Goal: Task Accomplishment & Management: Use online tool/utility

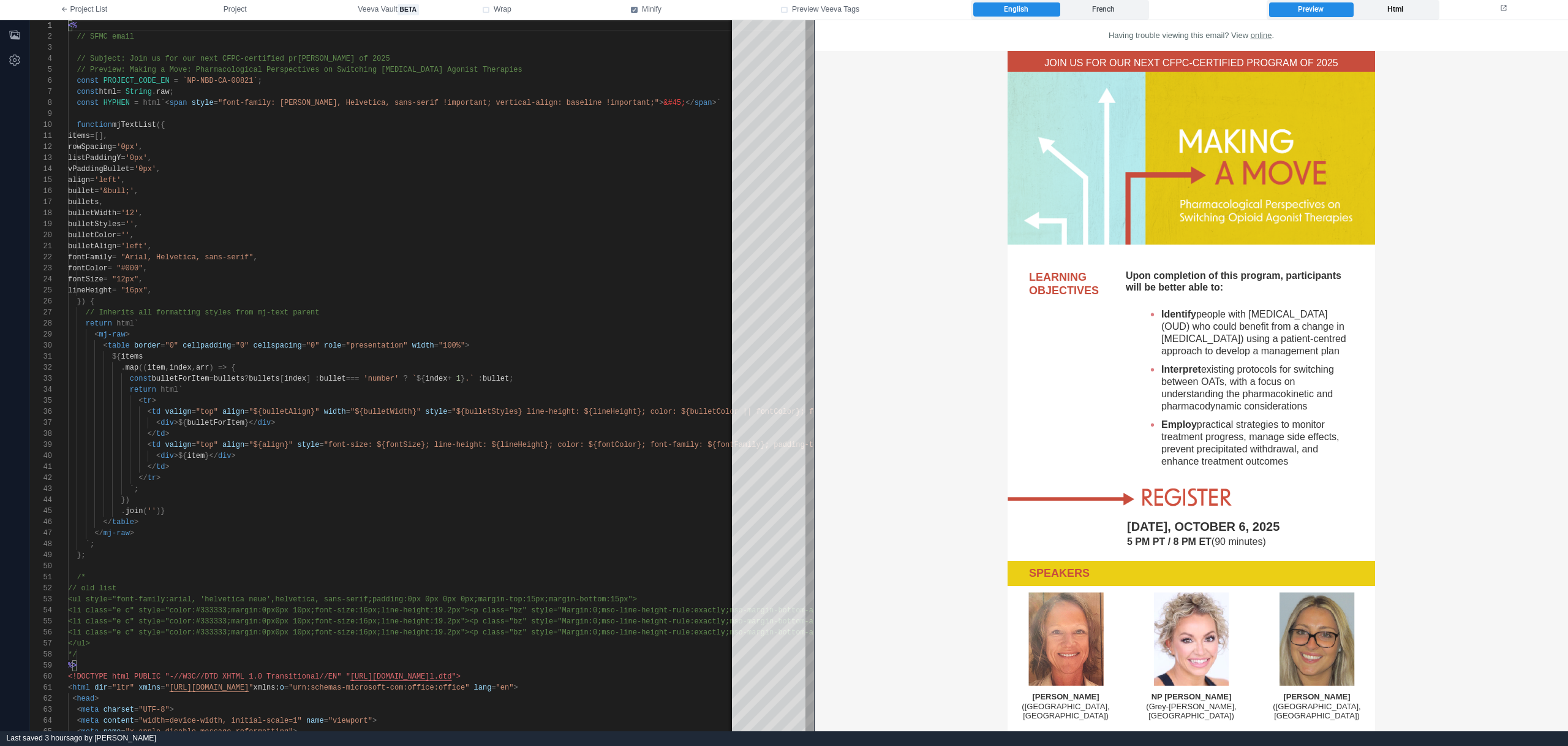
click at [1412, 11] on label "Html" at bounding box center [1394, 10] width 84 height 15
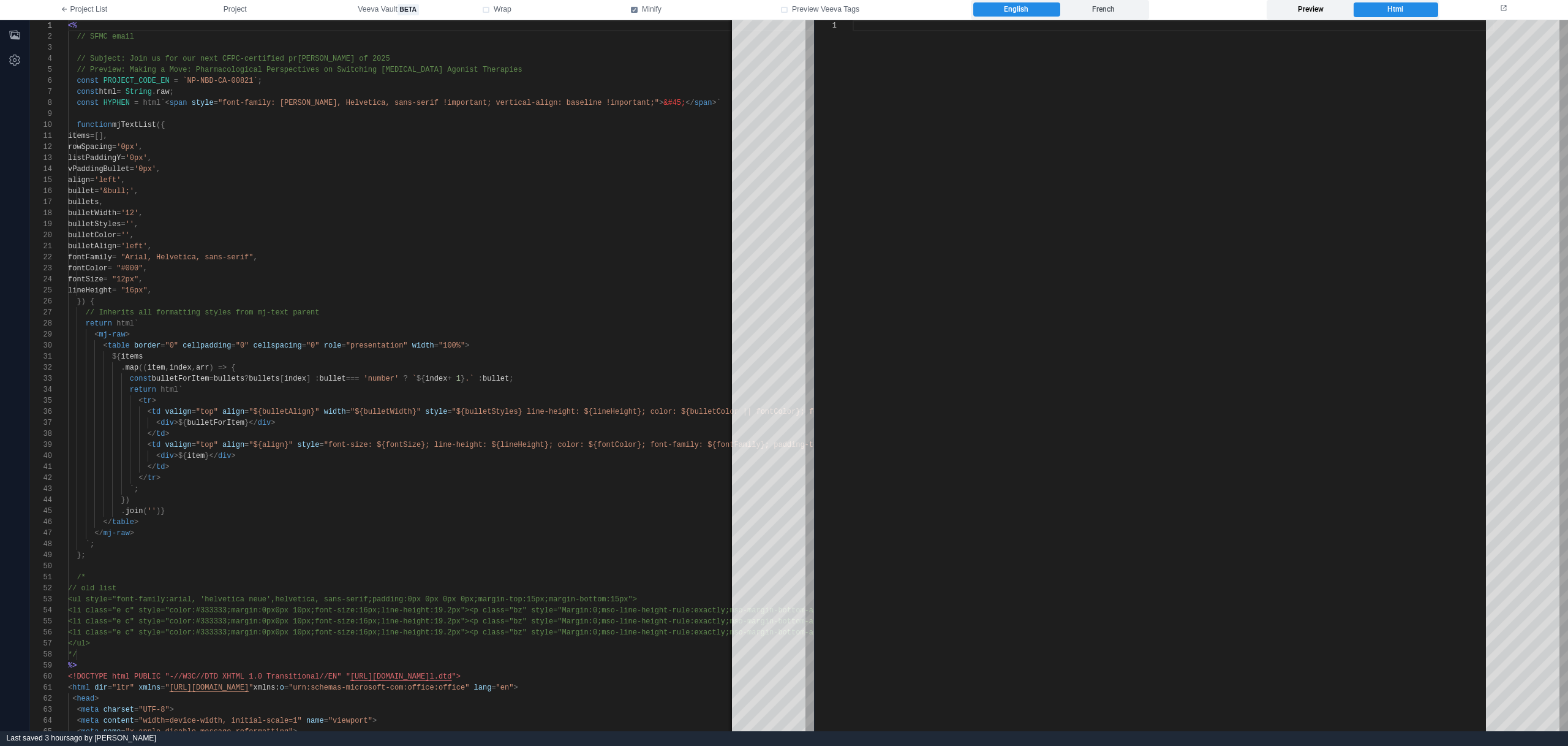
type textarea "**********"
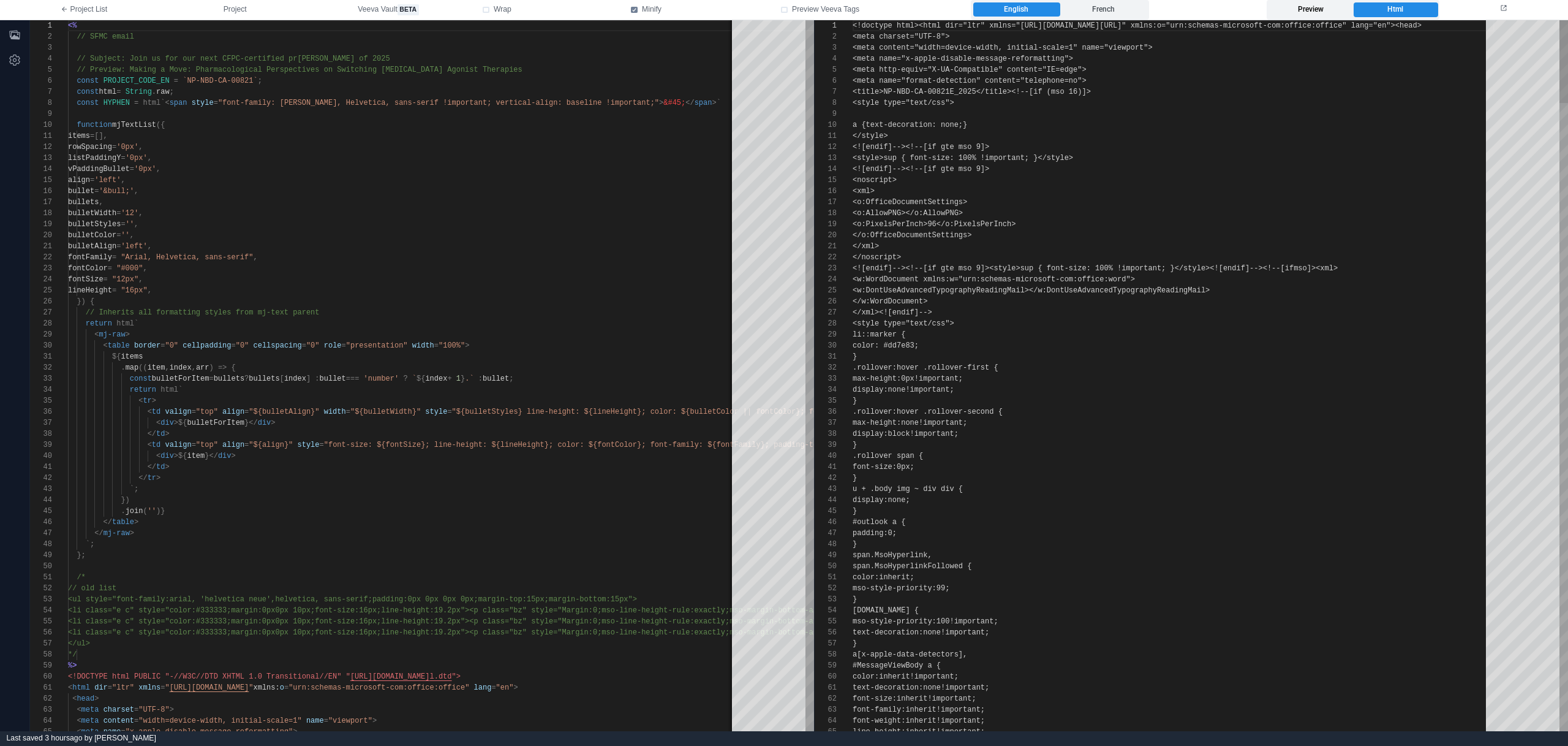
scroll to position [110, 0]
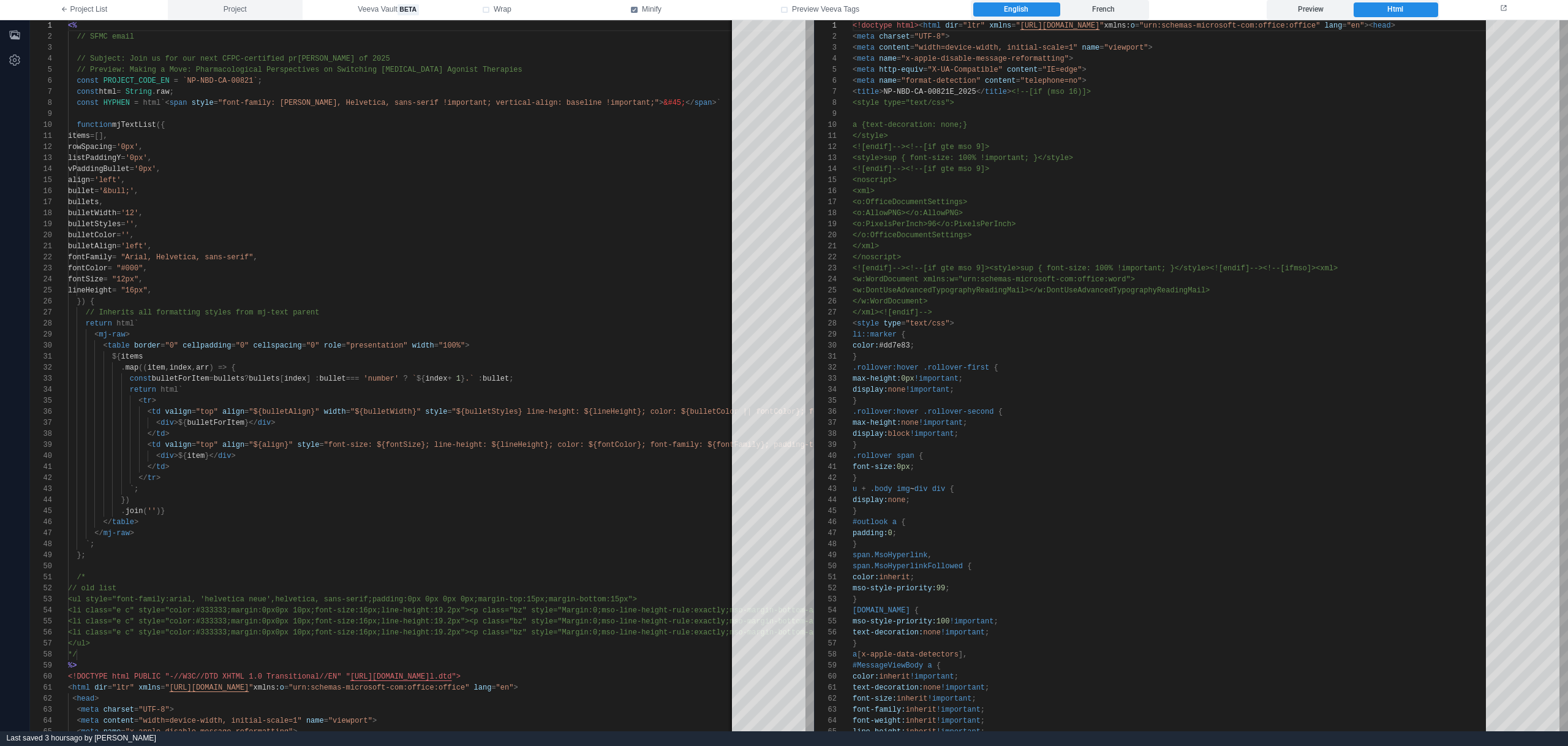
click at [253, 14] on button "Project" at bounding box center [235, 10] width 134 height 20
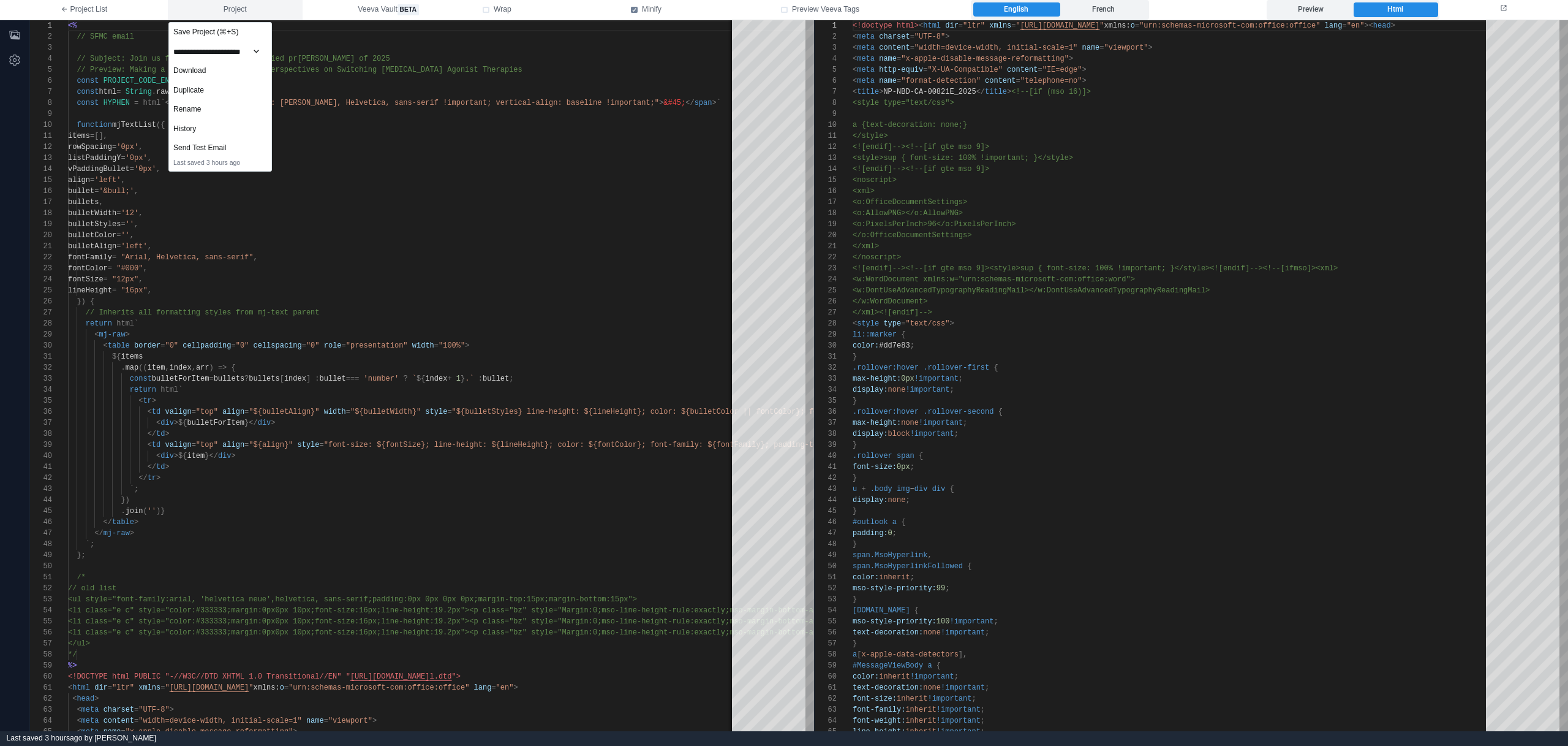
click at [231, 2] on button "Project" at bounding box center [235, 10] width 134 height 20
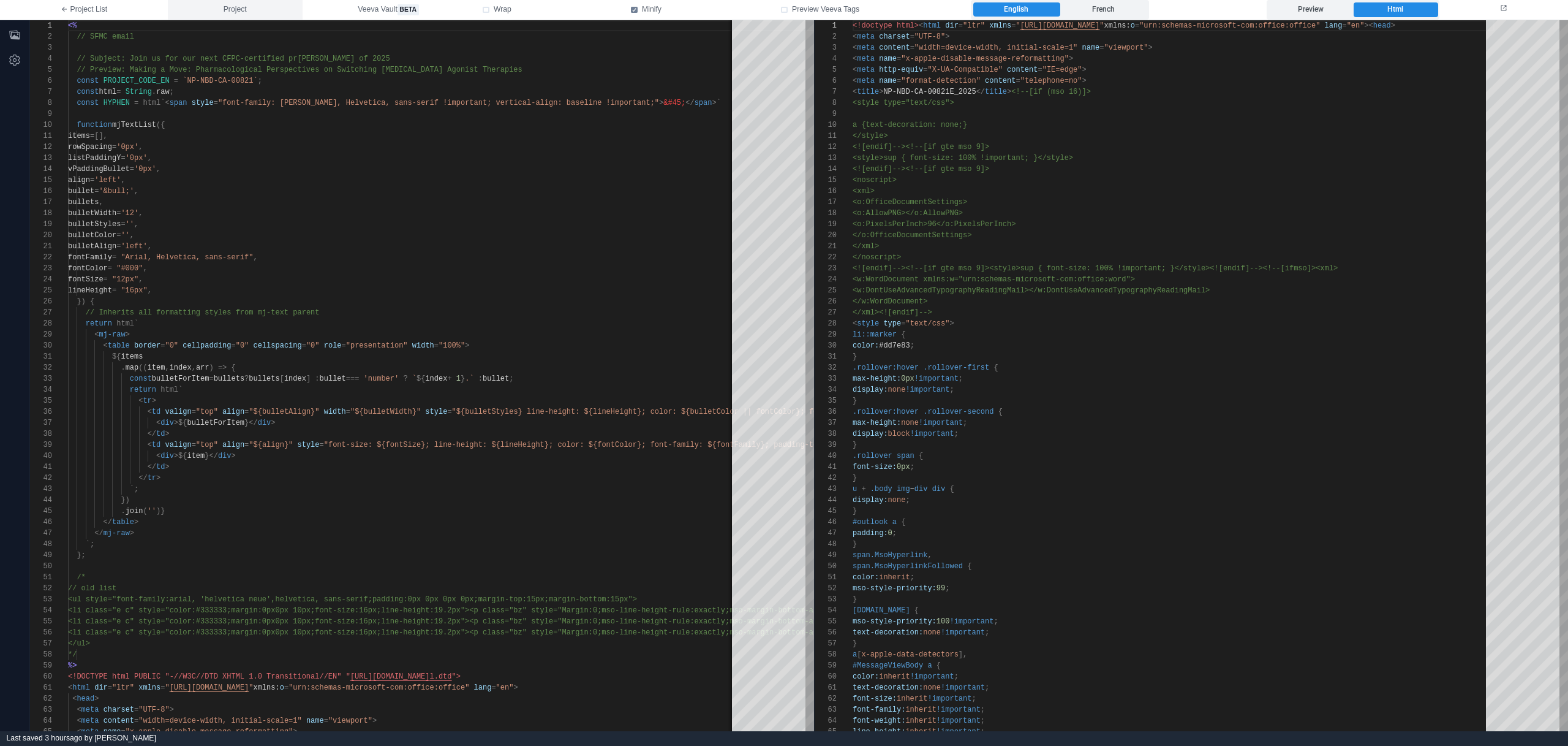
click at [255, 10] on button "Project" at bounding box center [235, 10] width 134 height 20
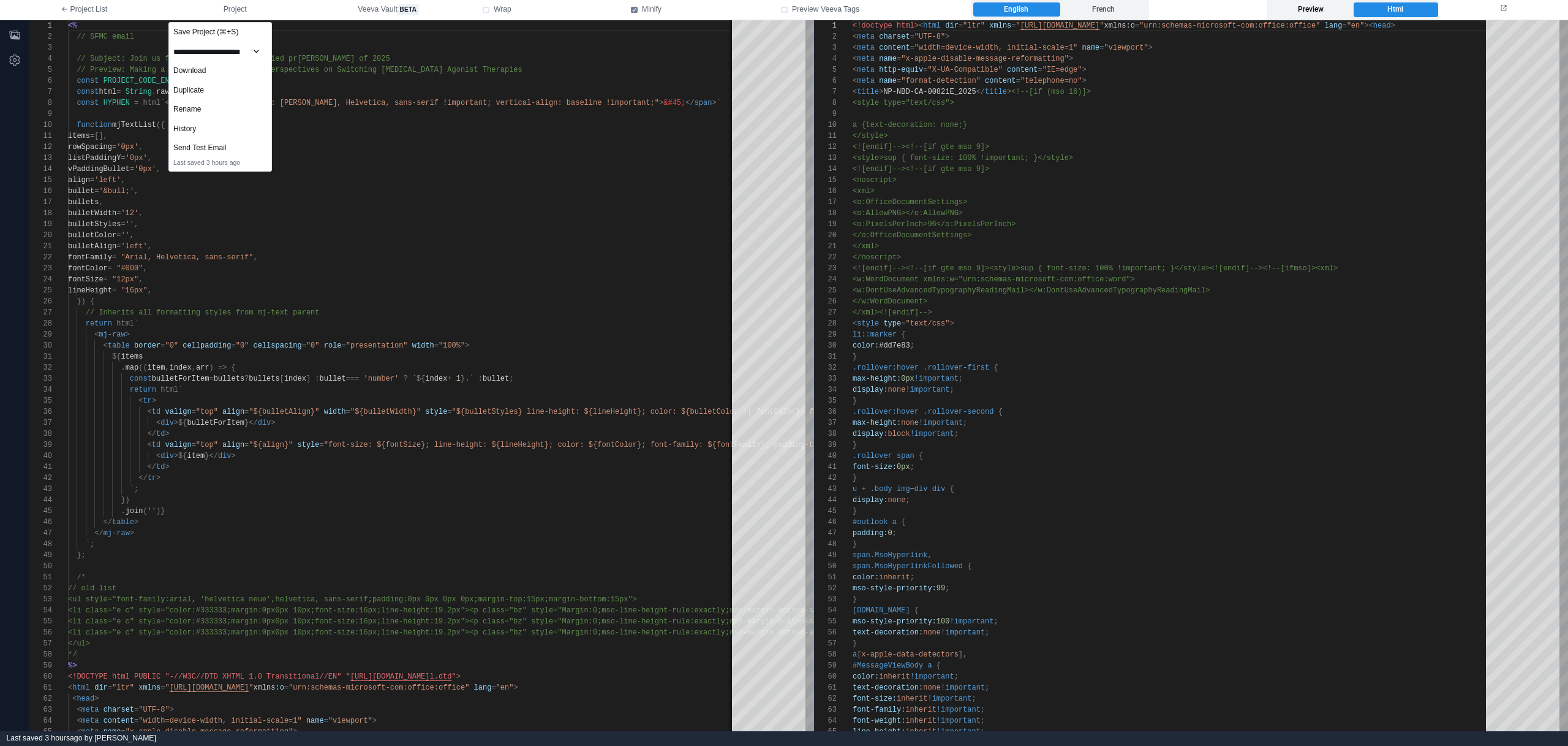
click at [1329, 7] on label "Preview" at bounding box center [1310, 10] width 84 height 15
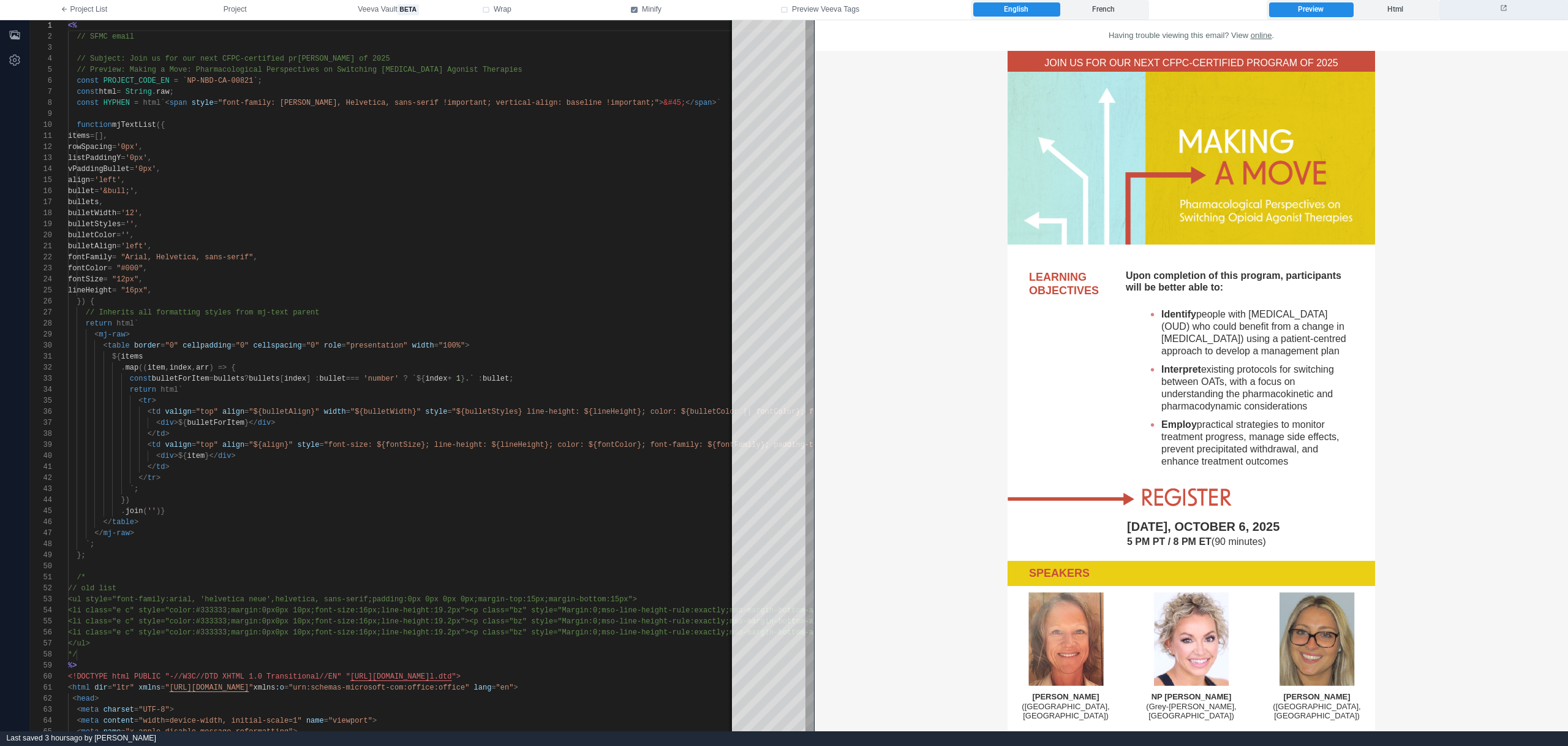
click at [1511, 3] on button at bounding box center [1504, 10] width 129 height 20
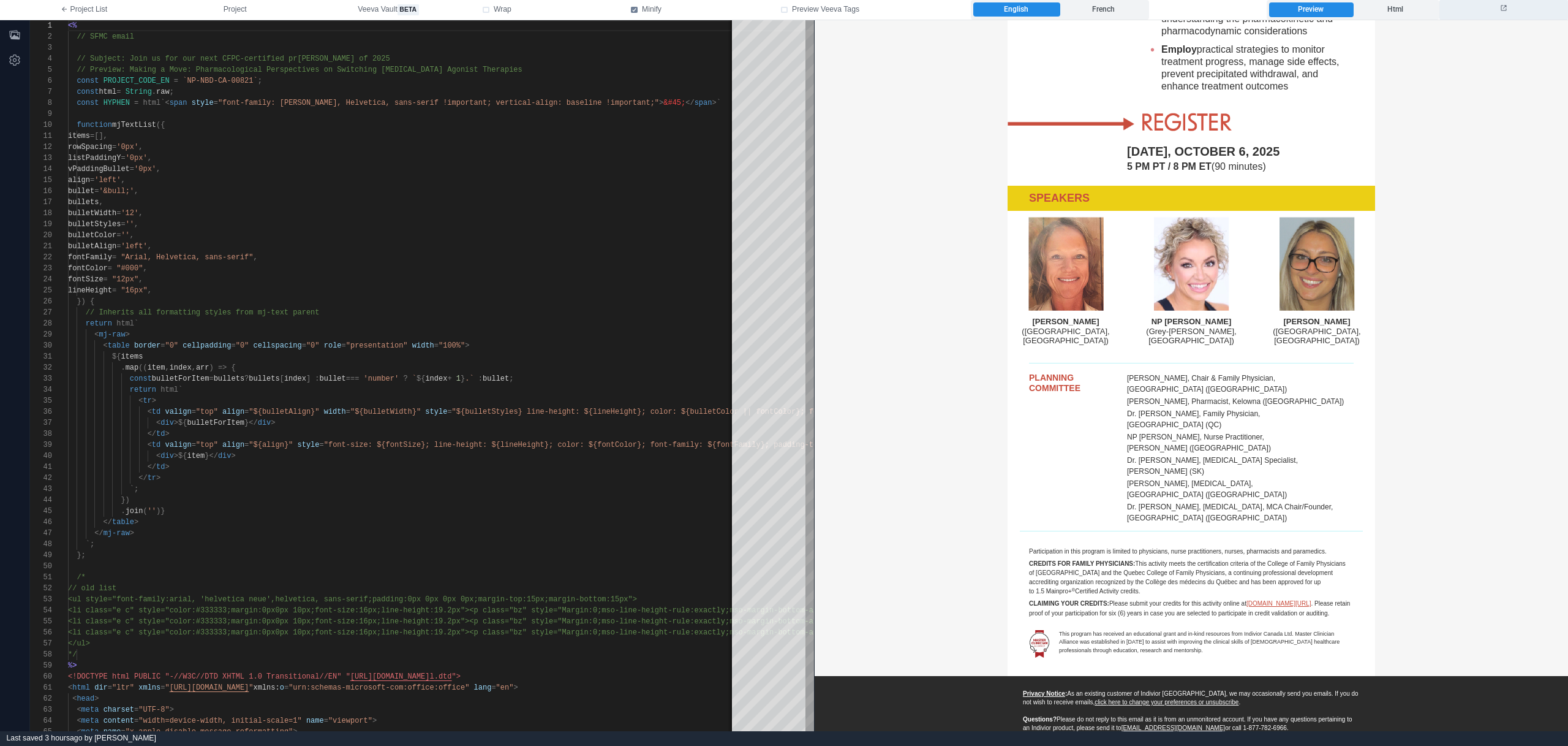
click at [1548, 11] on button at bounding box center [1504, 10] width 129 height 20
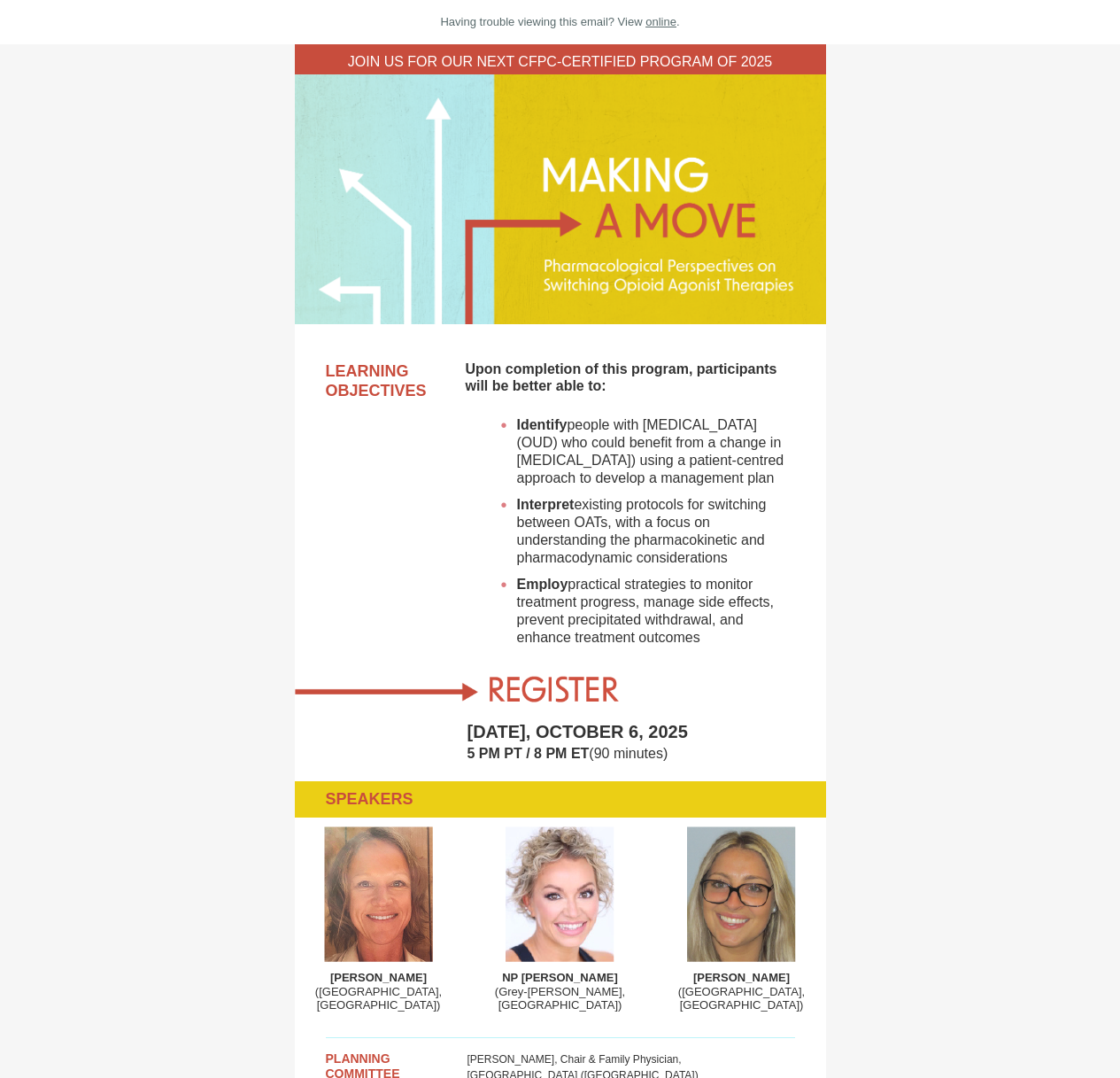
click at [998, 72] on td "JOIN US FOR OUR NEXT CFPC‑CERTIFIED PROGRAM OF 2025" at bounding box center [560, 59] width 1120 height 30
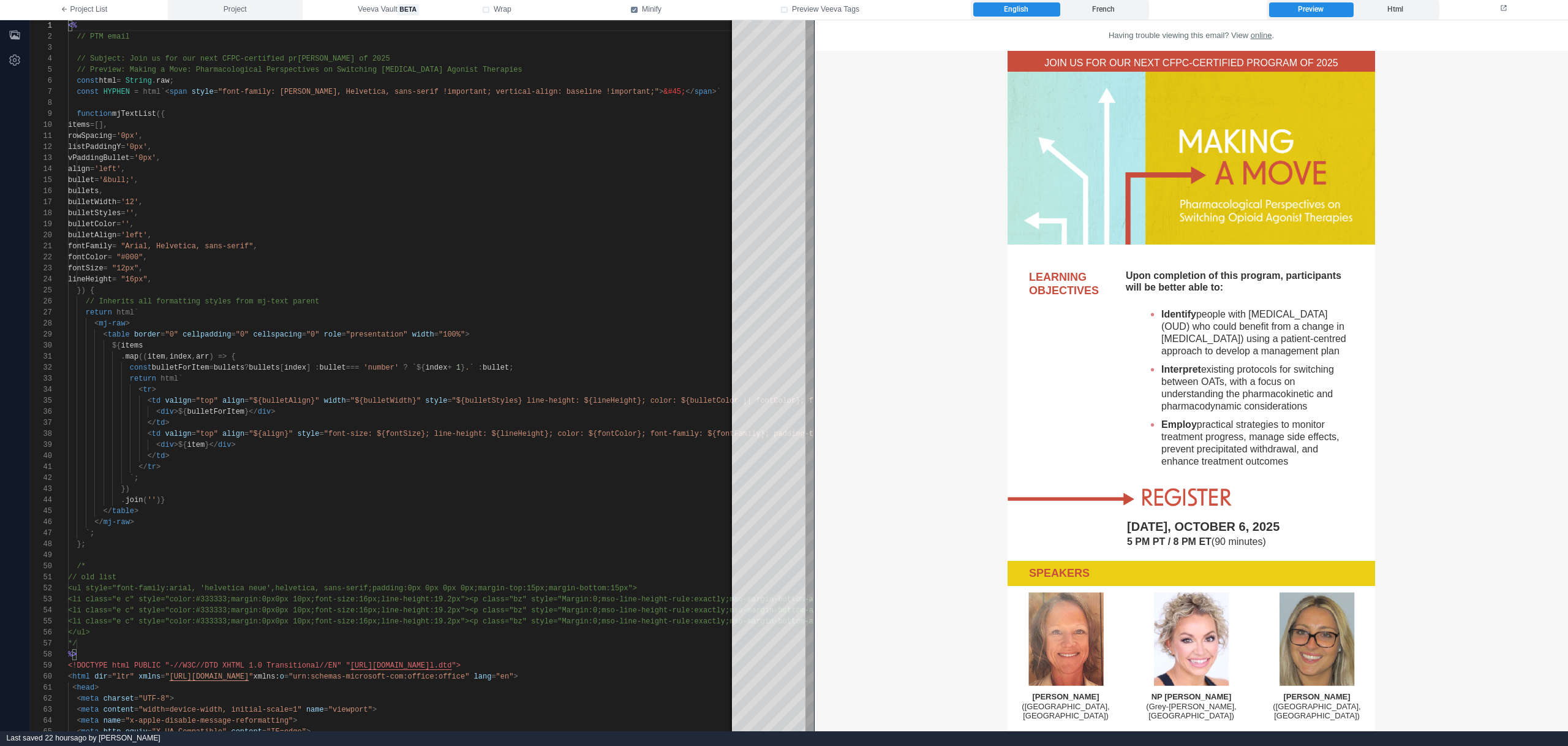
click at [222, 6] on button "Project" at bounding box center [235, 10] width 134 height 20
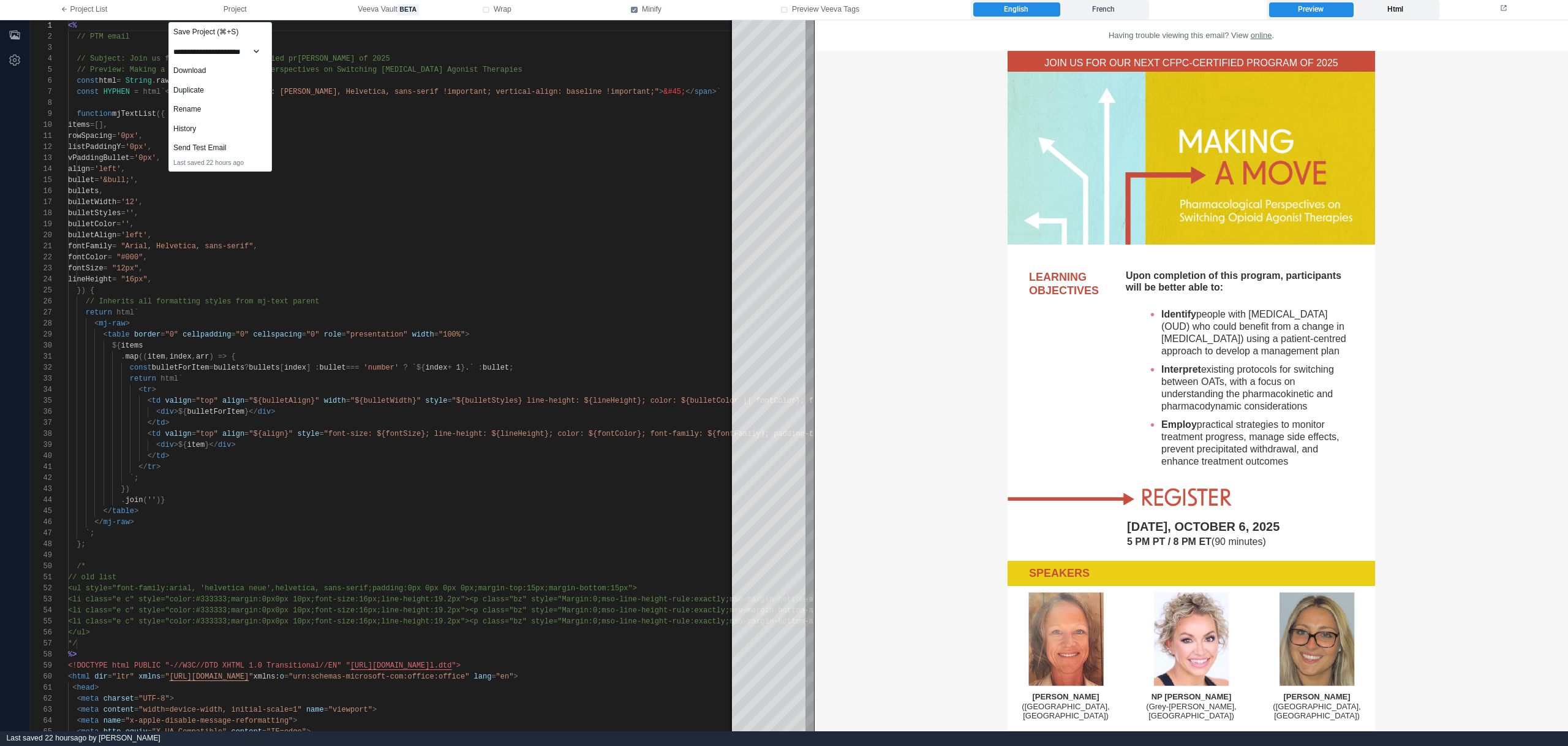
click at [1385, 10] on label "Html" at bounding box center [1394, 10] width 84 height 15
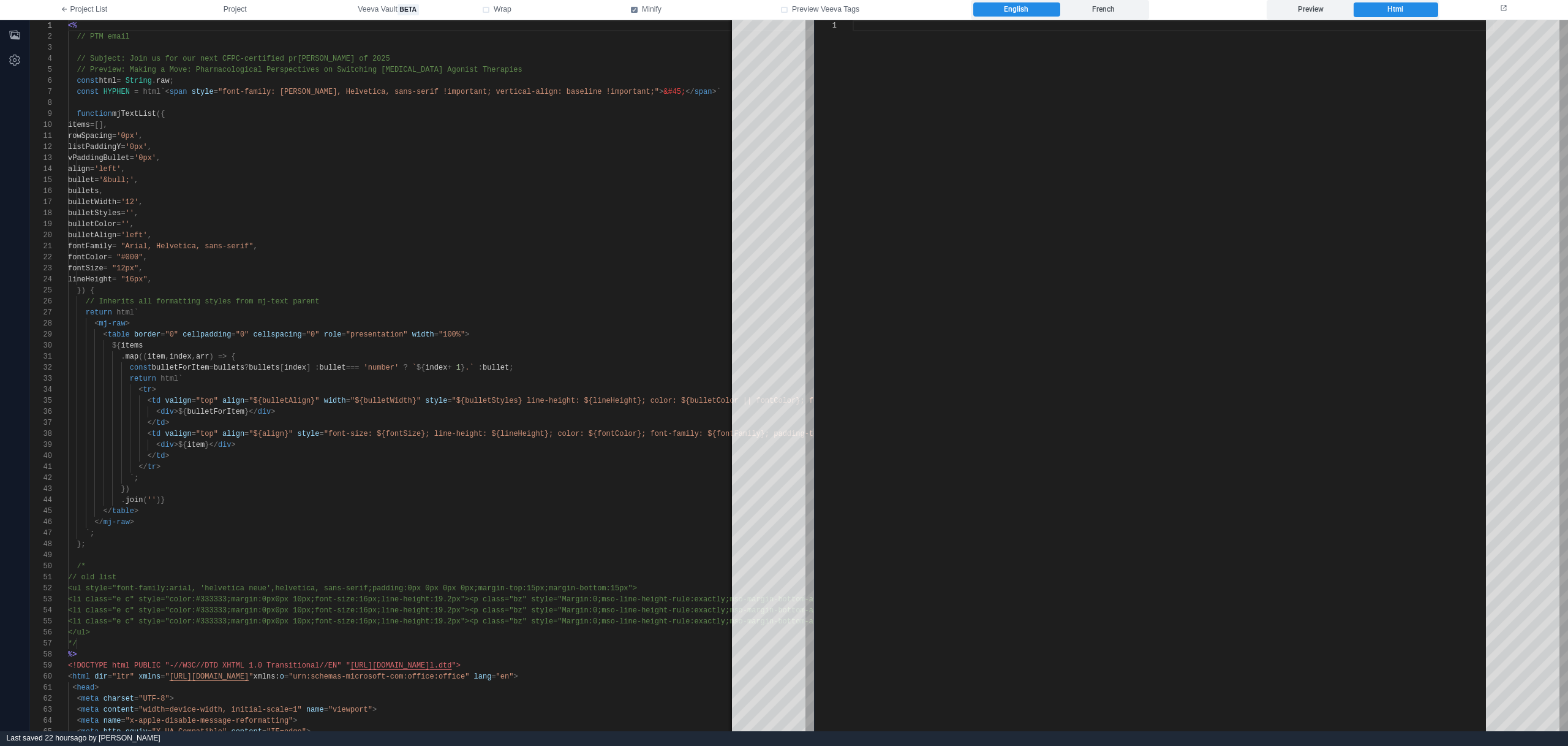
type textarea "**********"
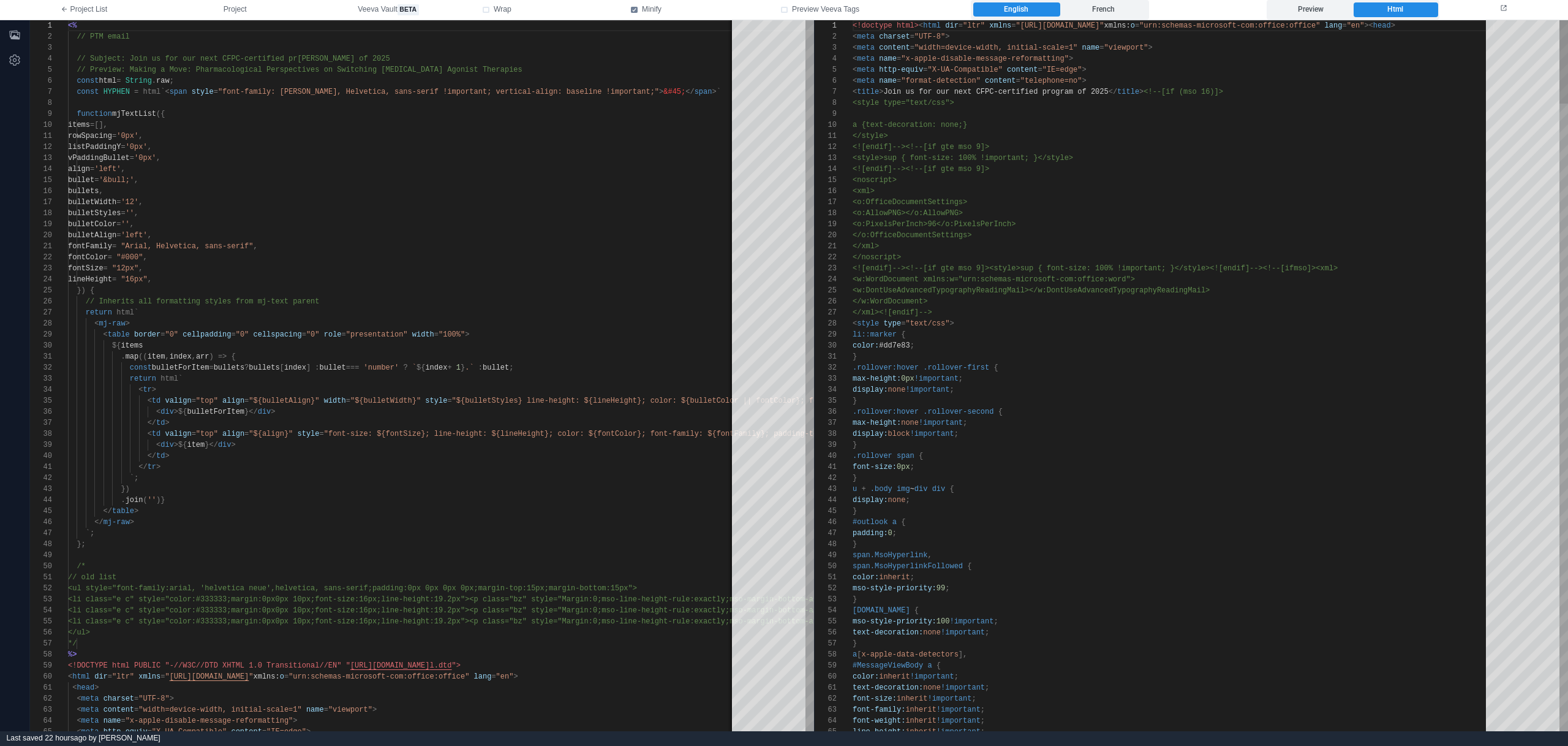
scroll to position [99, 0]
click at [1316, 4] on label "Preview" at bounding box center [1310, 10] width 84 height 15
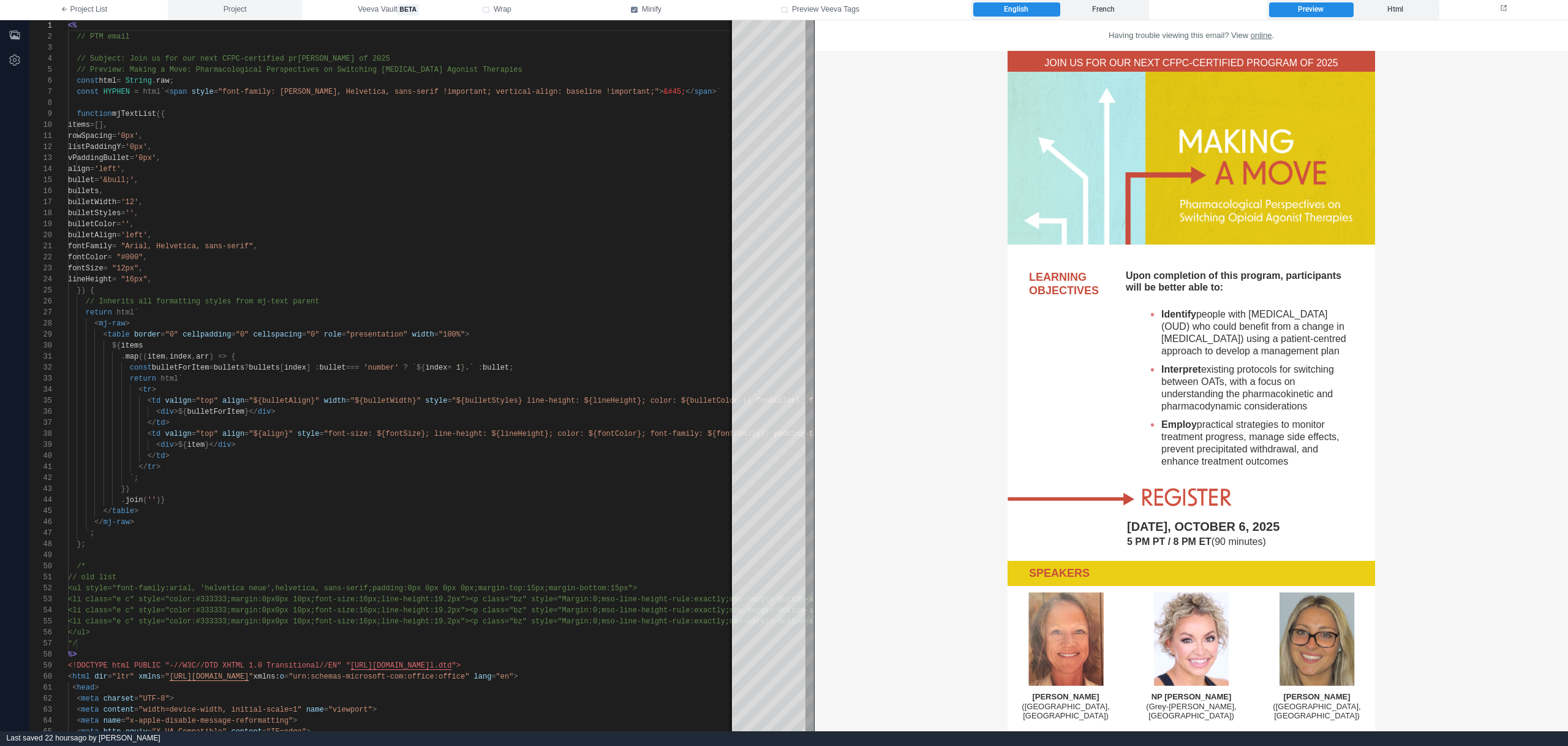
click at [226, 16] on button "Project" at bounding box center [235, 10] width 134 height 20
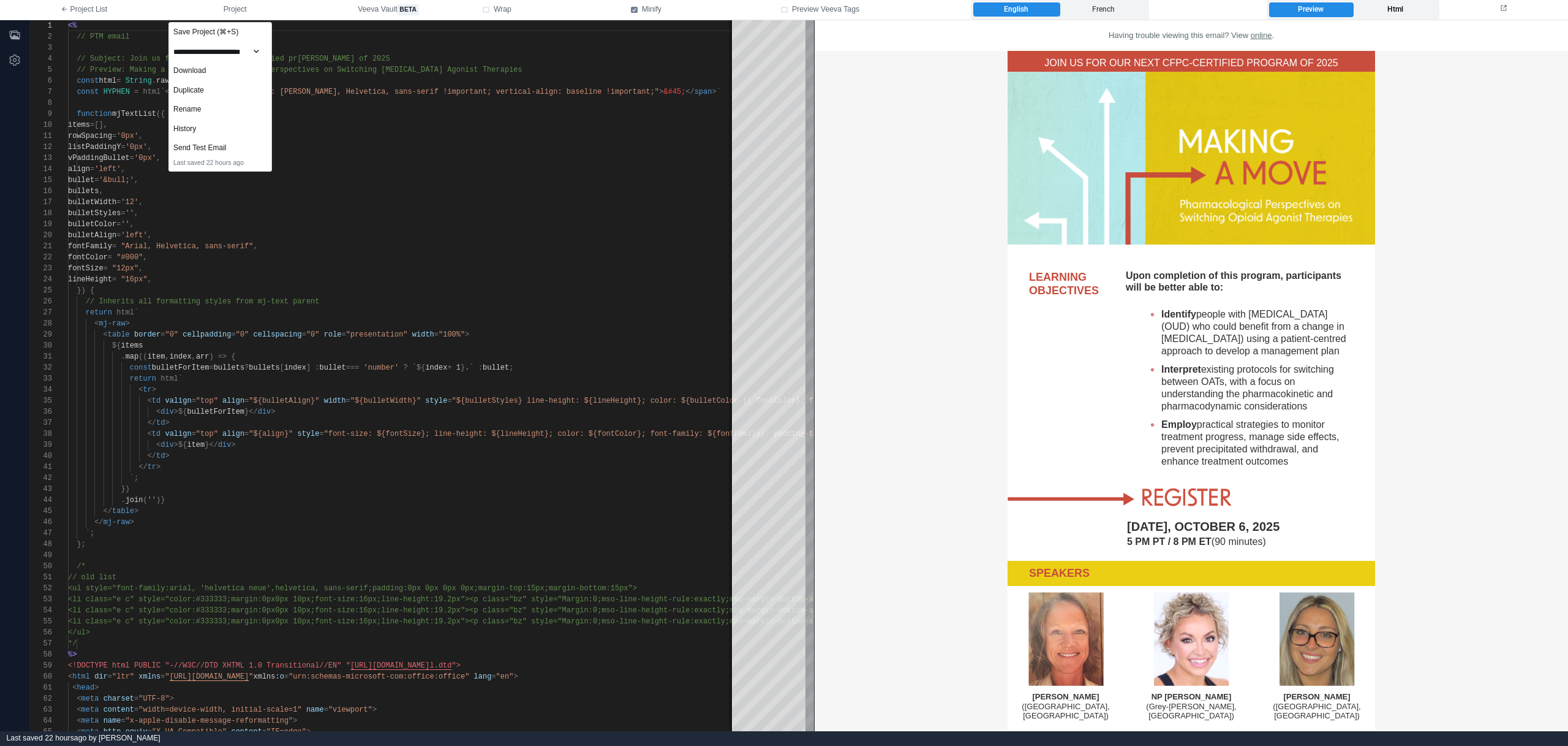
click at [1425, 8] on label "Html" at bounding box center [1394, 10] width 84 height 15
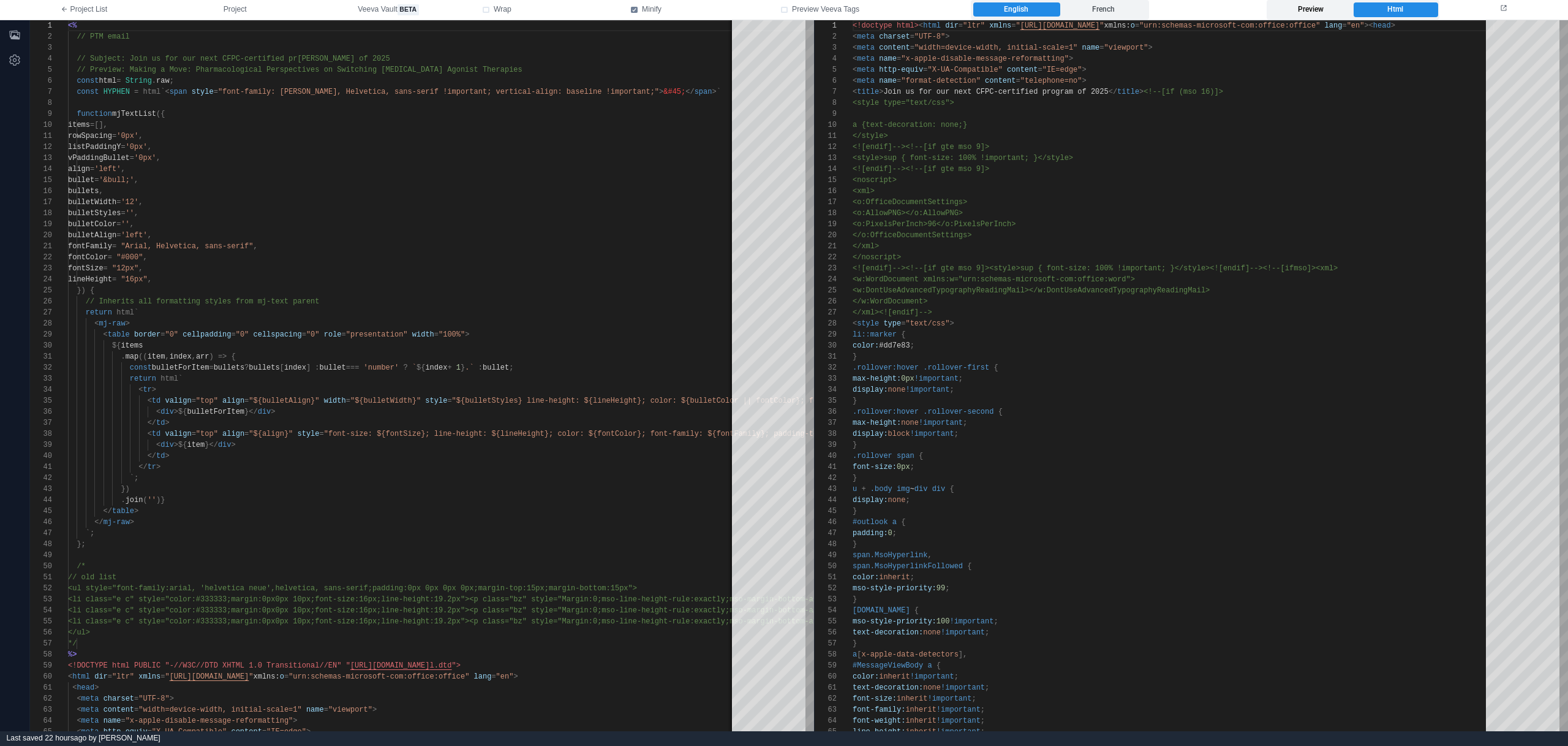
click at [1293, 11] on label "Preview" at bounding box center [1310, 10] width 84 height 15
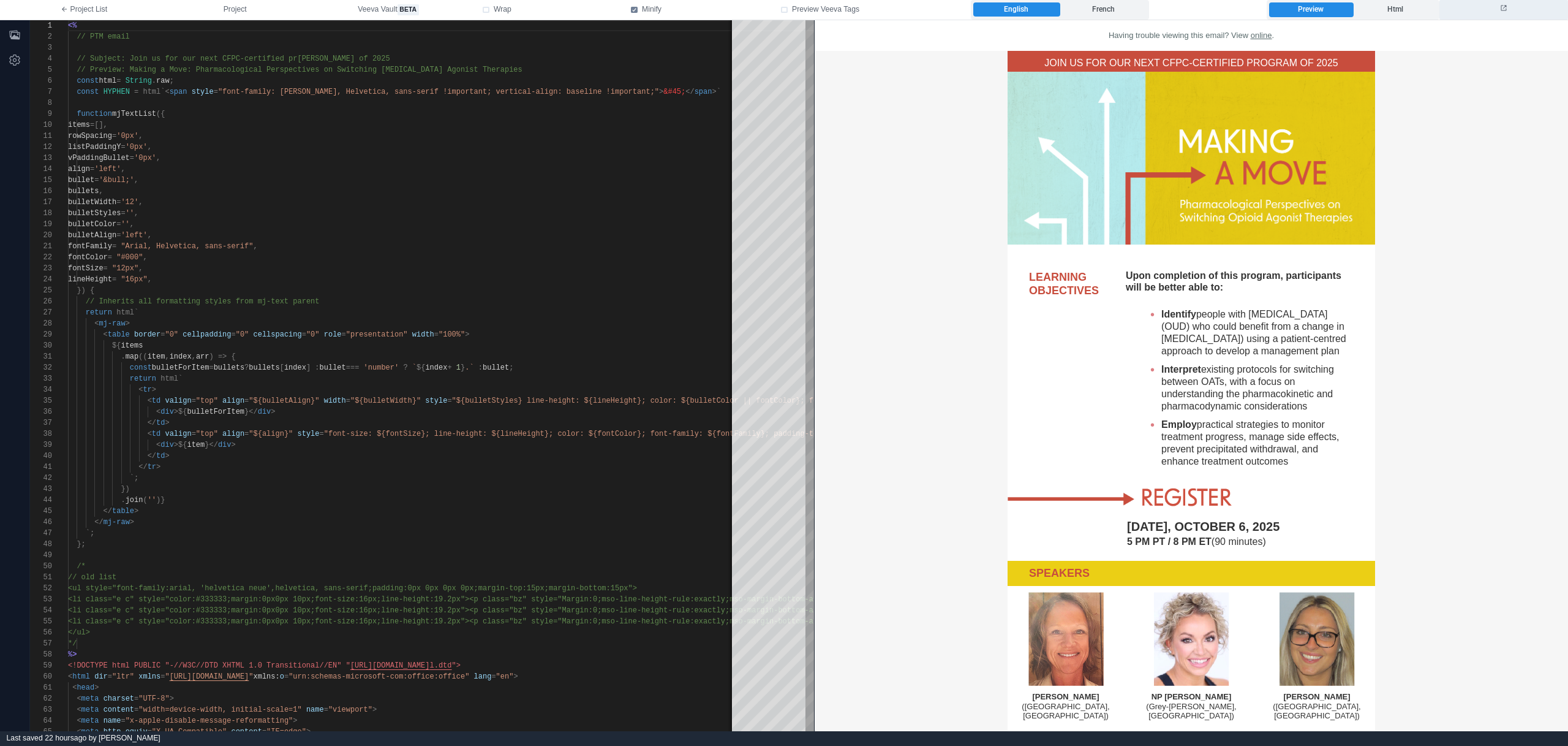
click at [1498, 8] on button at bounding box center [1504, 10] width 129 height 20
click at [907, 182] on td at bounding box center [1191, 169] width 753 height 196
click at [1391, 8] on label "Html" at bounding box center [1394, 10] width 84 height 15
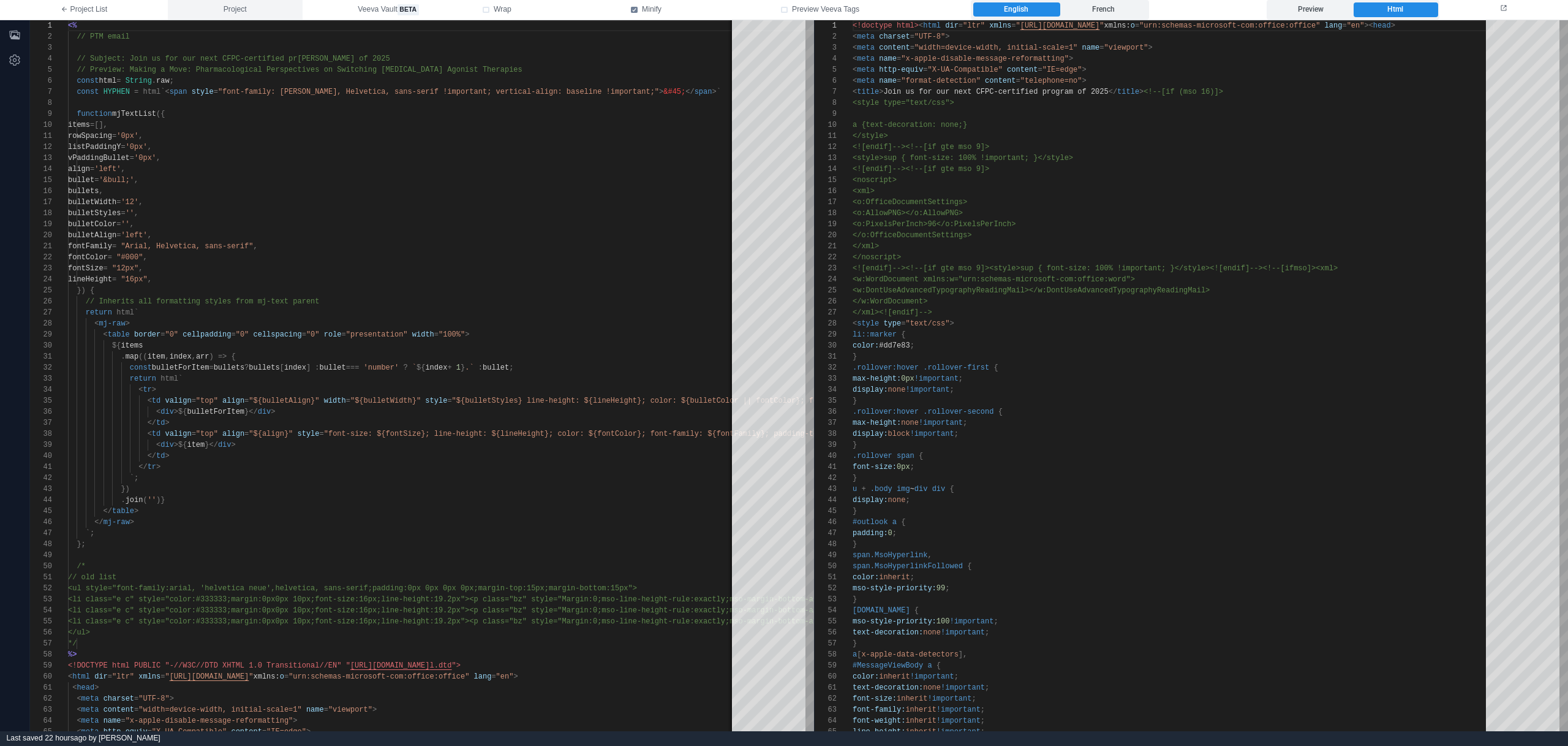
click at [230, 12] on span "Project" at bounding box center [236, 10] width 24 height 11
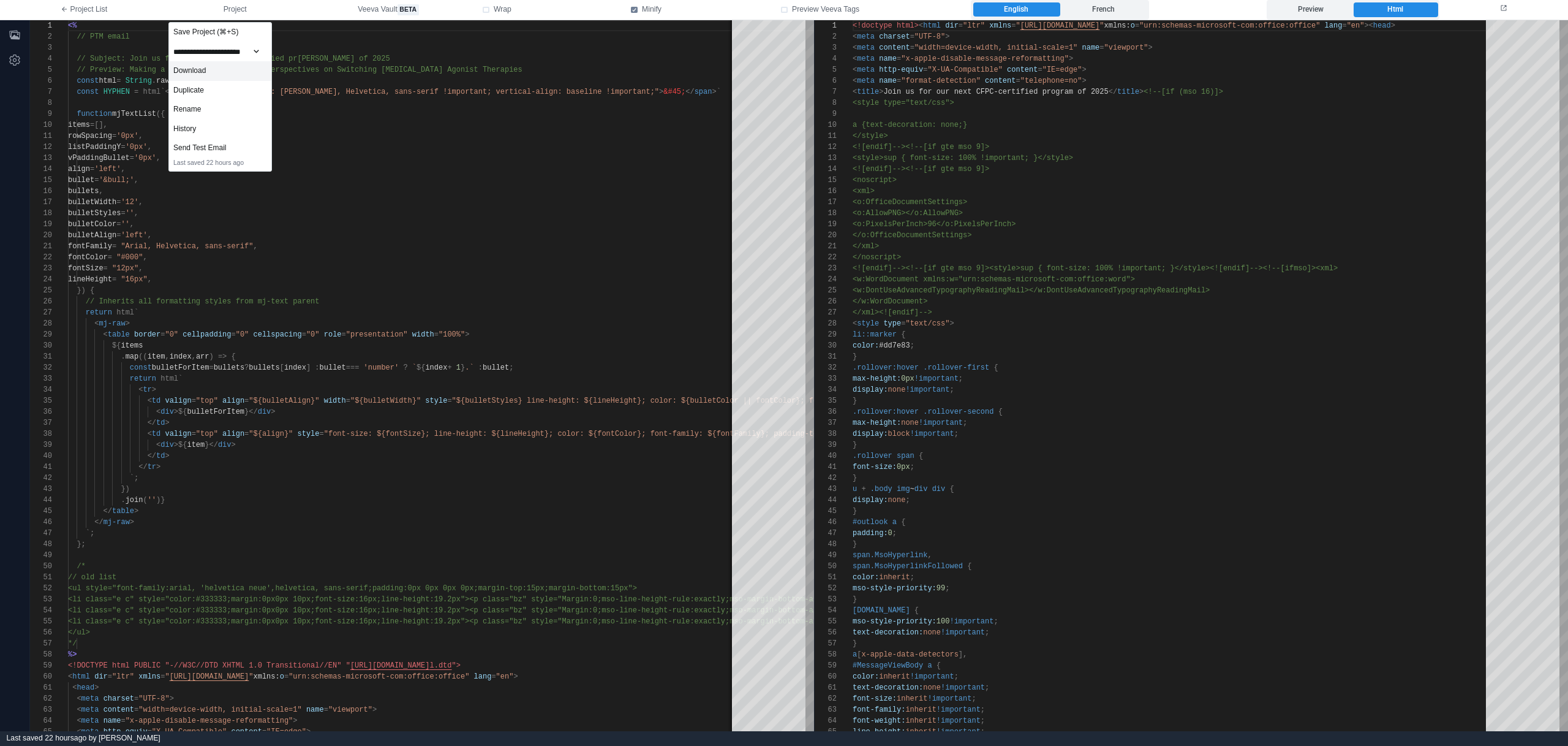
click at [247, 75] on div "Download" at bounding box center [220, 71] width 102 height 20
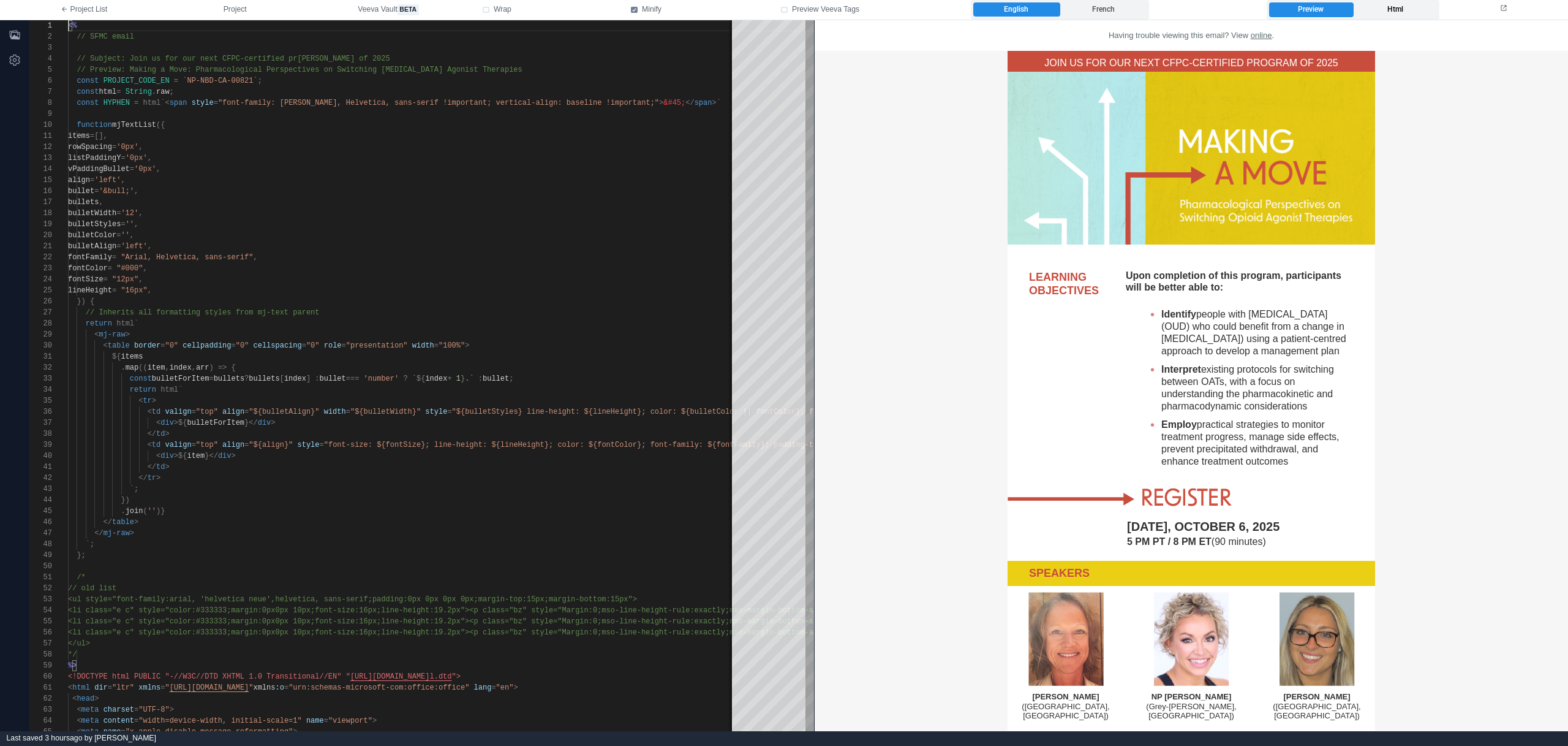
click at [1408, 11] on label "Html" at bounding box center [1394, 10] width 84 height 15
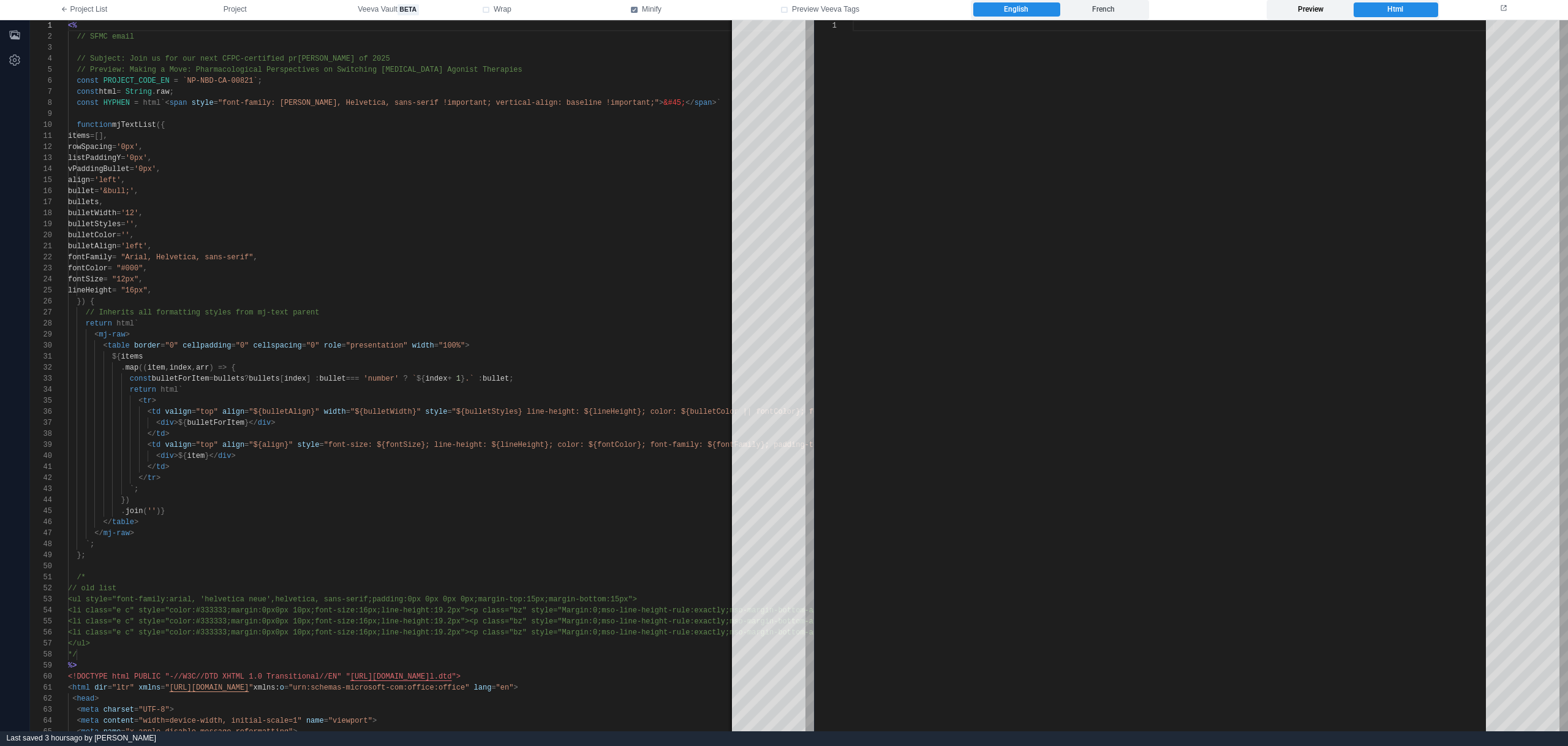
type textarea "**********"
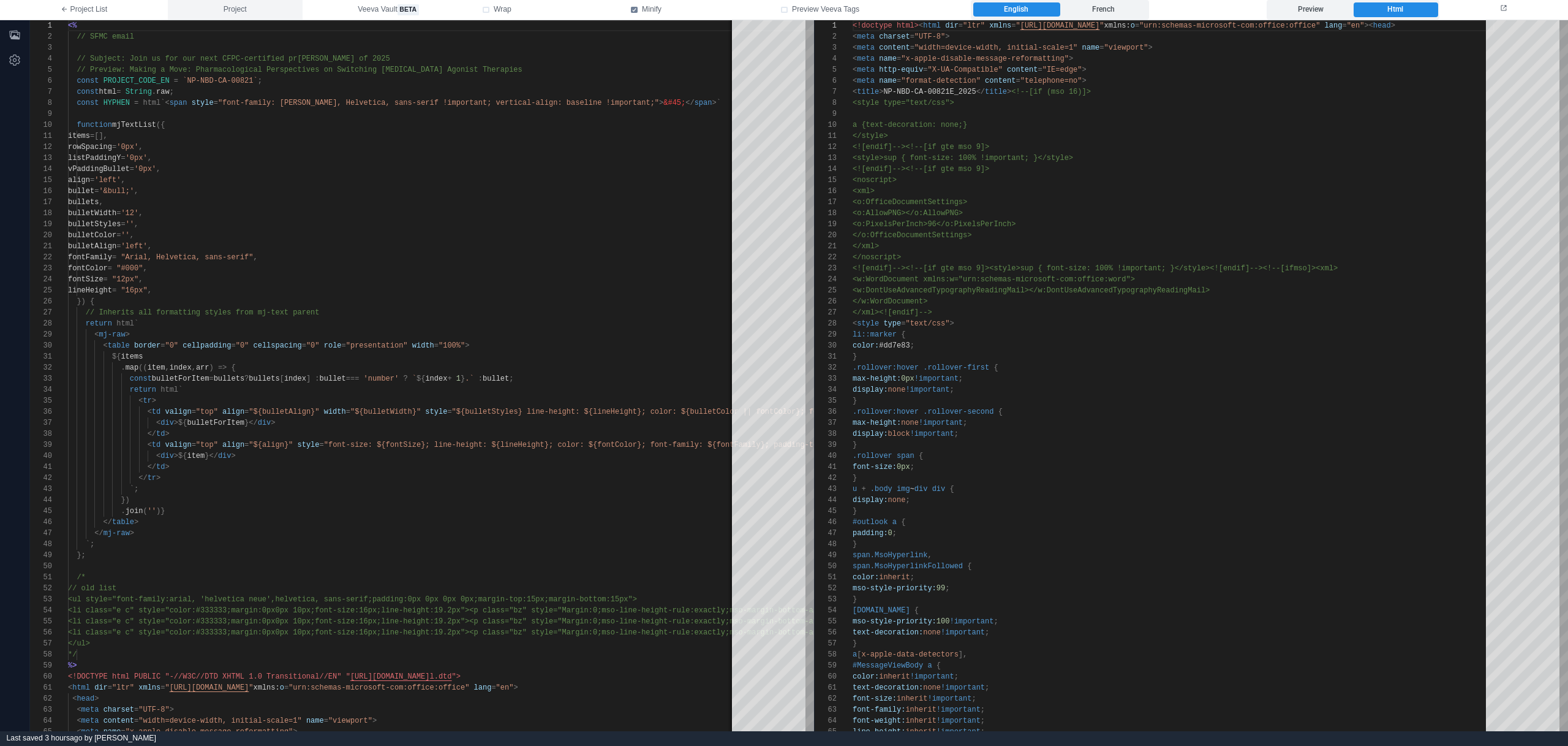
click at [201, 10] on button "Project" at bounding box center [235, 10] width 134 height 20
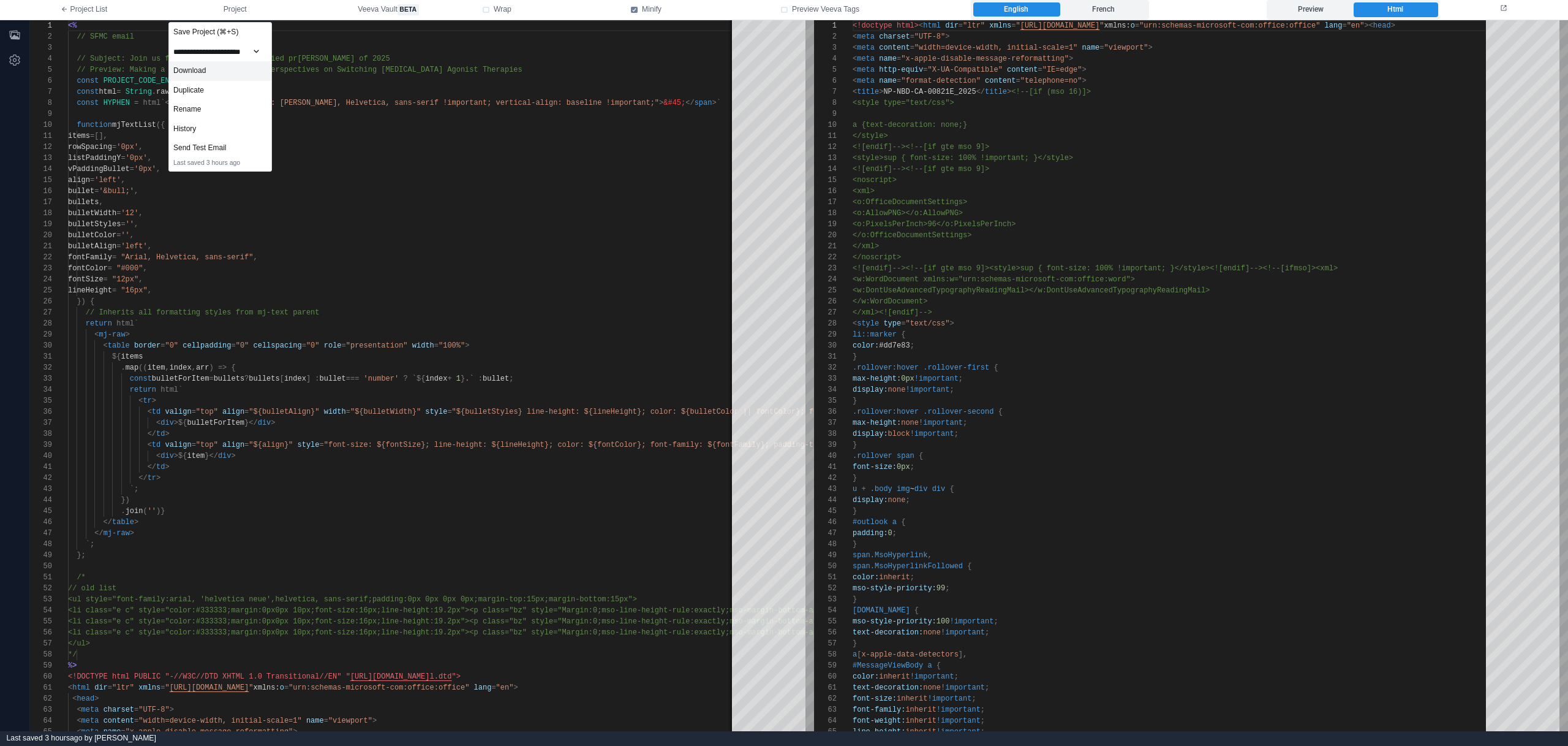
click at [245, 78] on div "Download" at bounding box center [220, 71] width 102 height 20
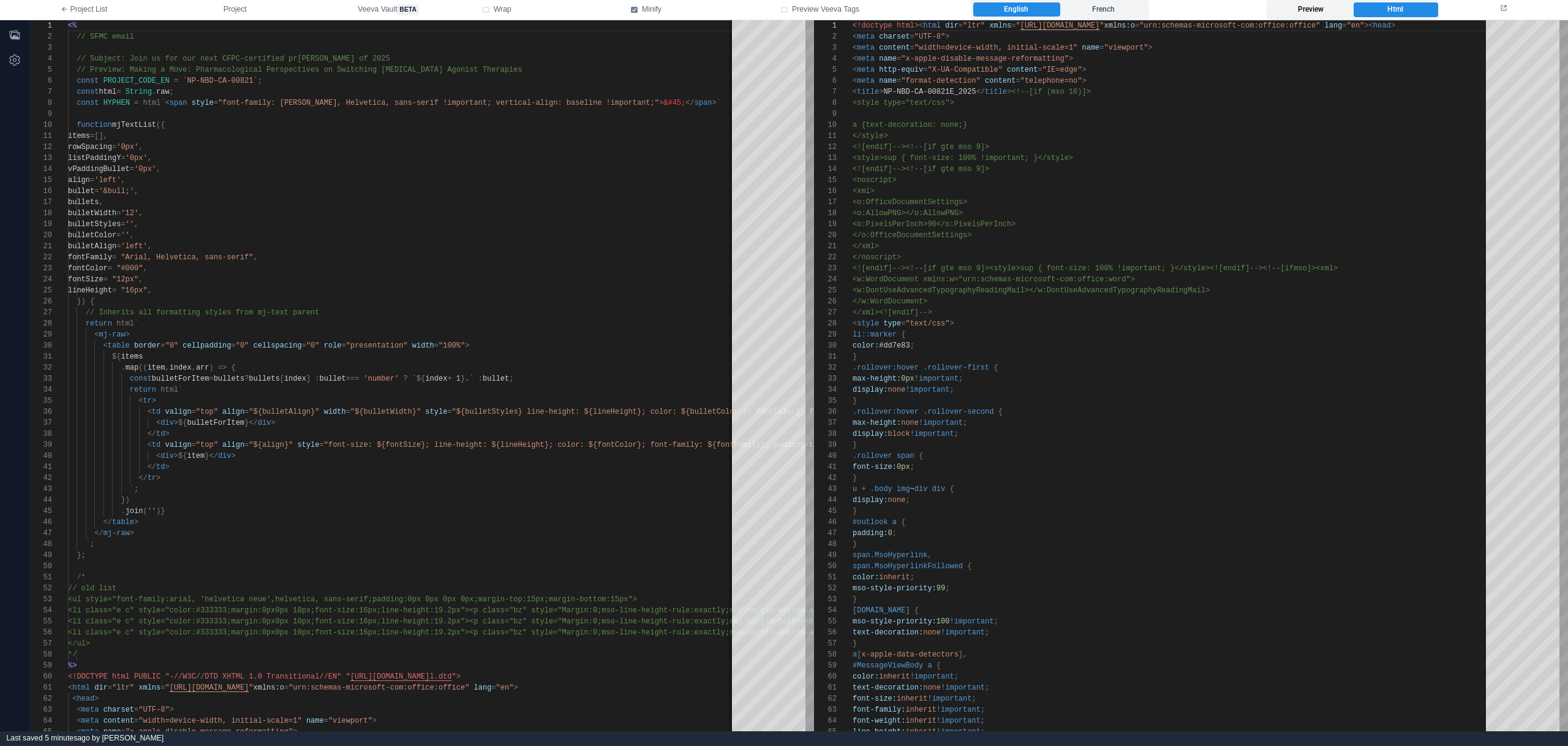
click at [1321, 9] on label "Preview" at bounding box center [1310, 10] width 84 height 15
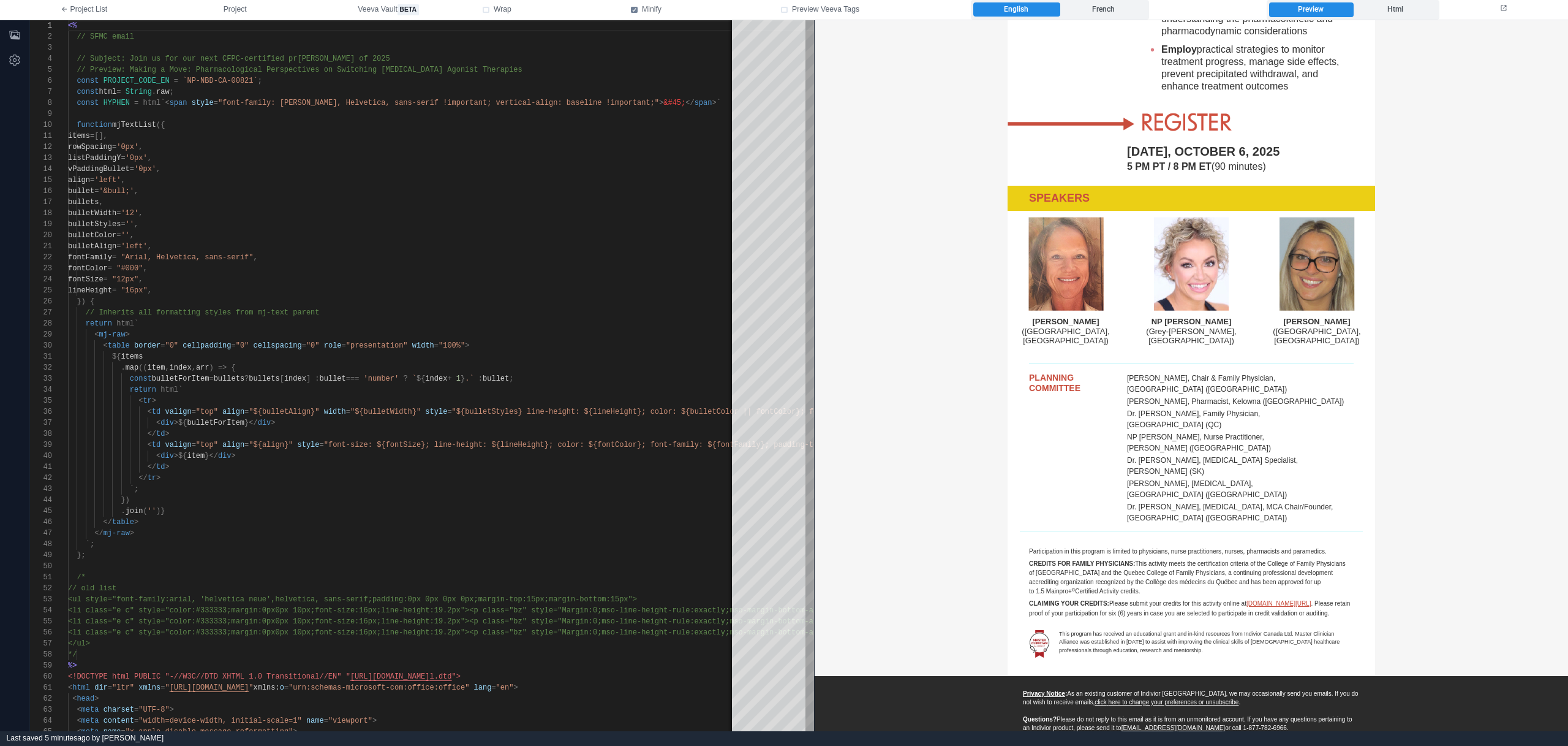
scroll to position [0, 0]
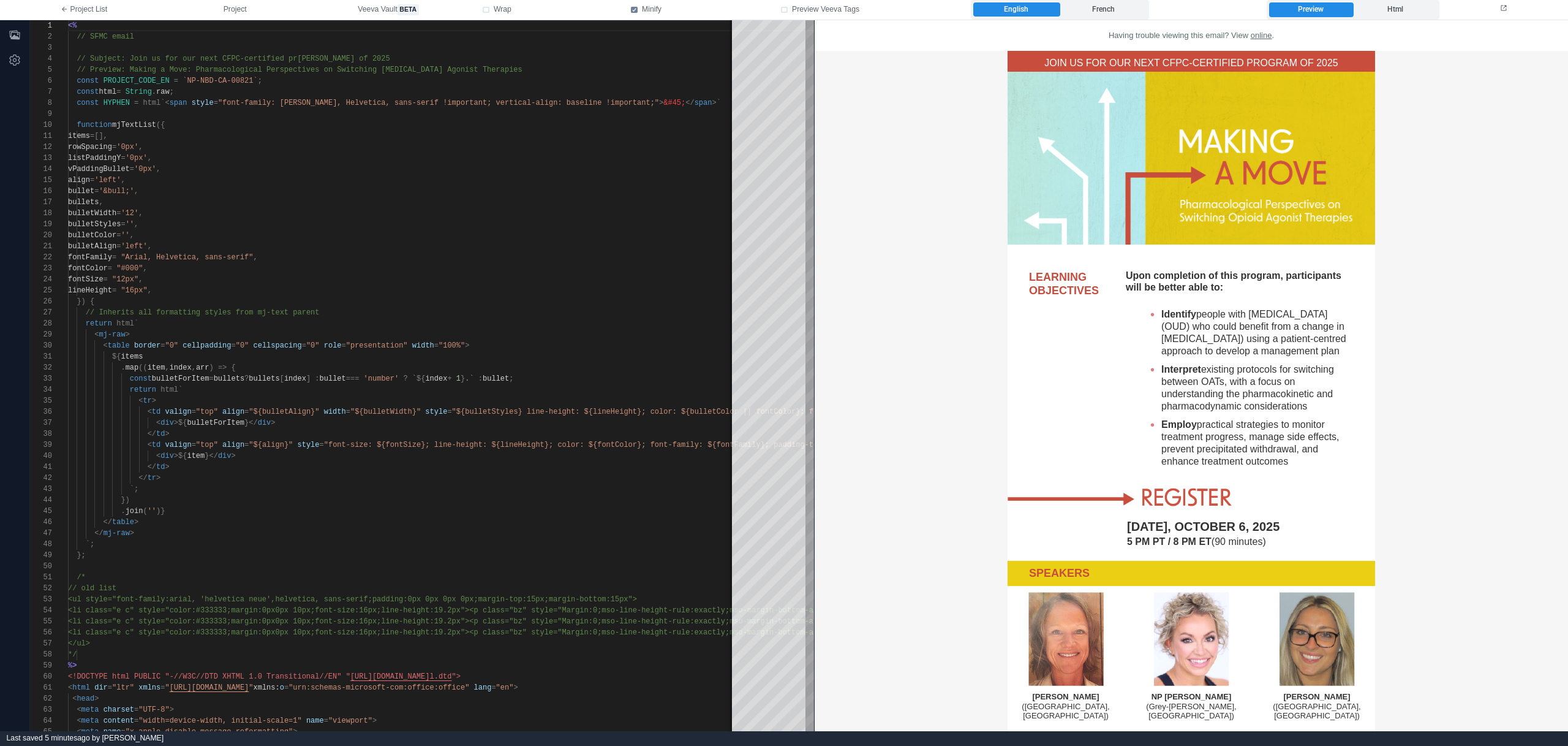
click at [1178, 509] on img at bounding box center [1119, 497] width 224 height 24
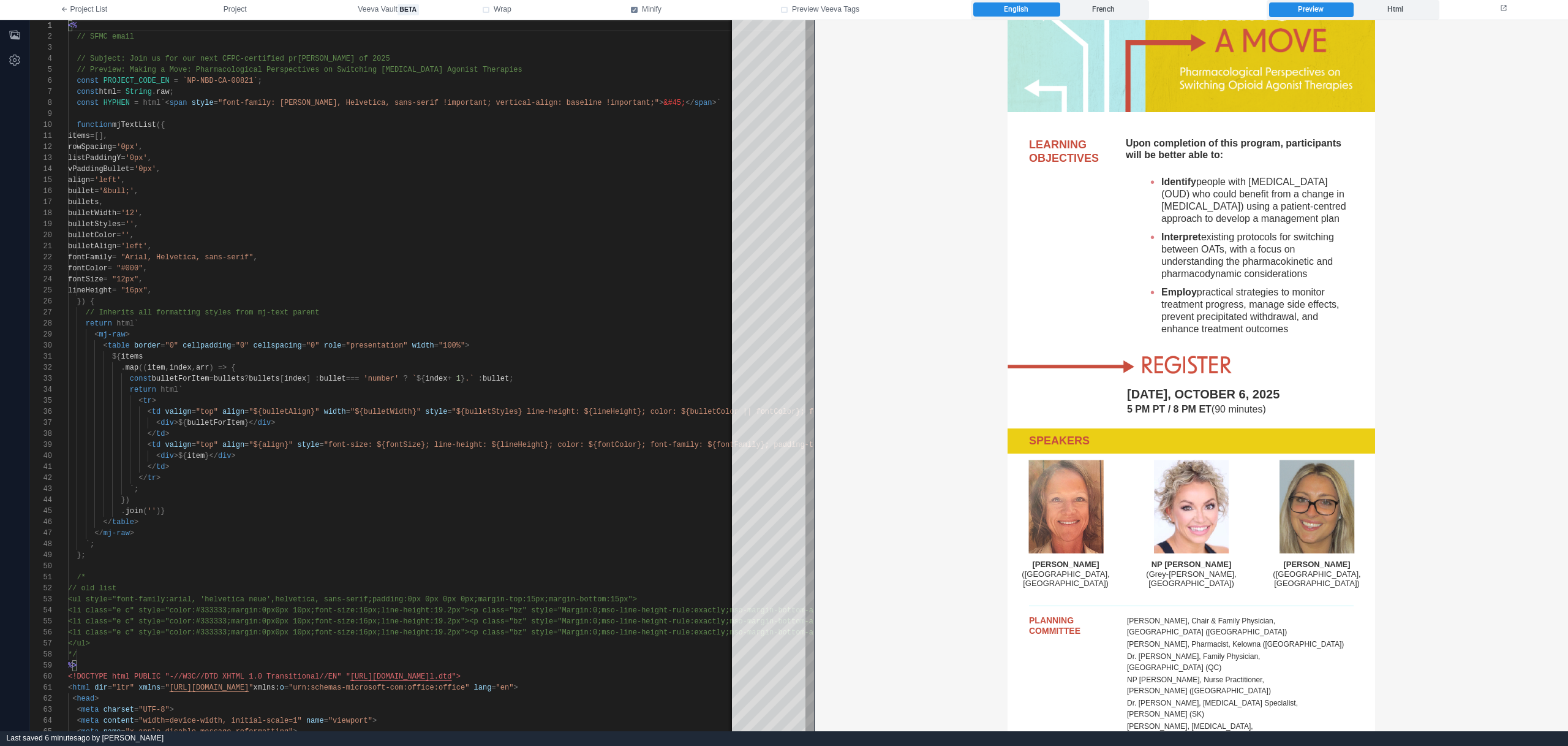
scroll to position [180, 0]
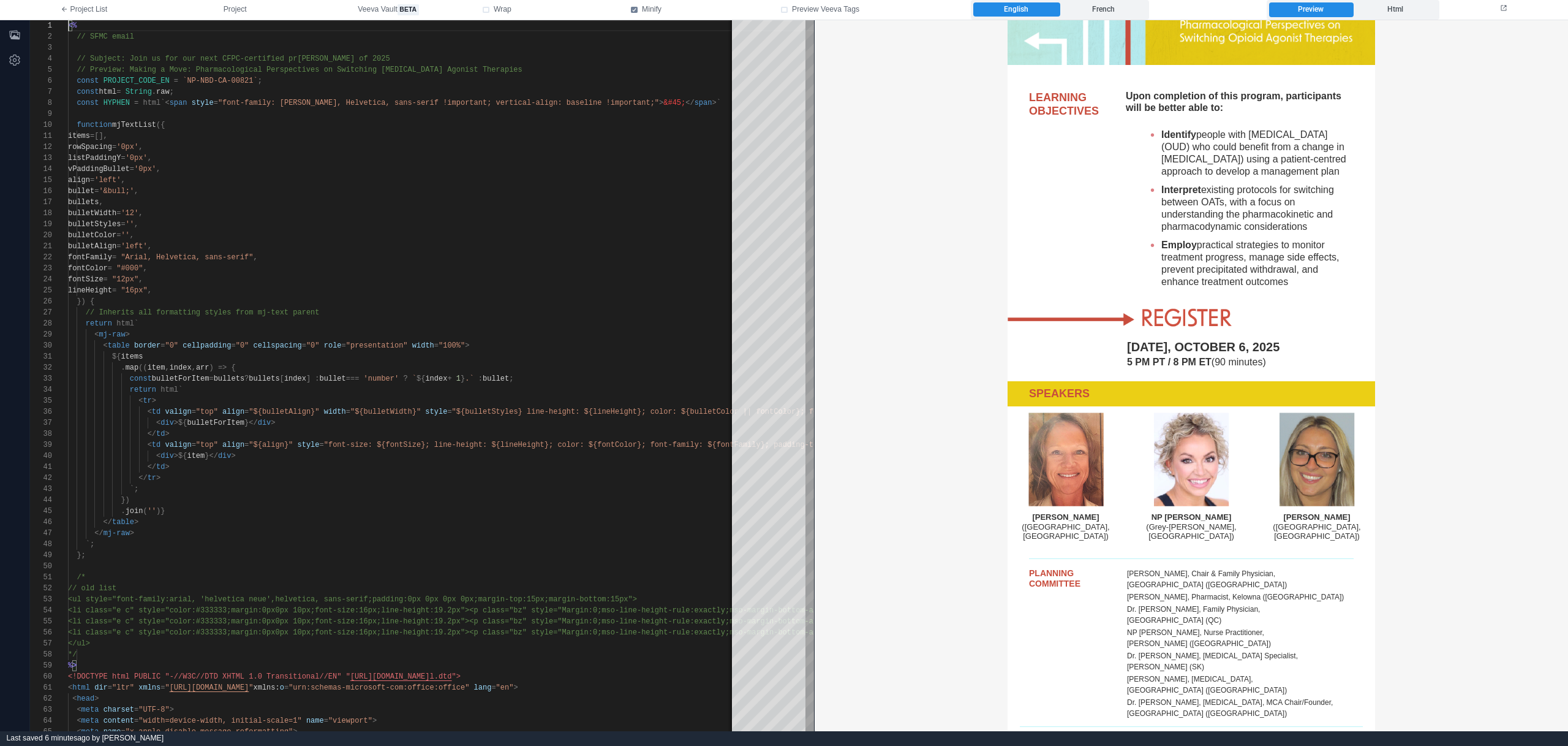
click at [1169, 329] on img at bounding box center [1119, 317] width 224 height 24
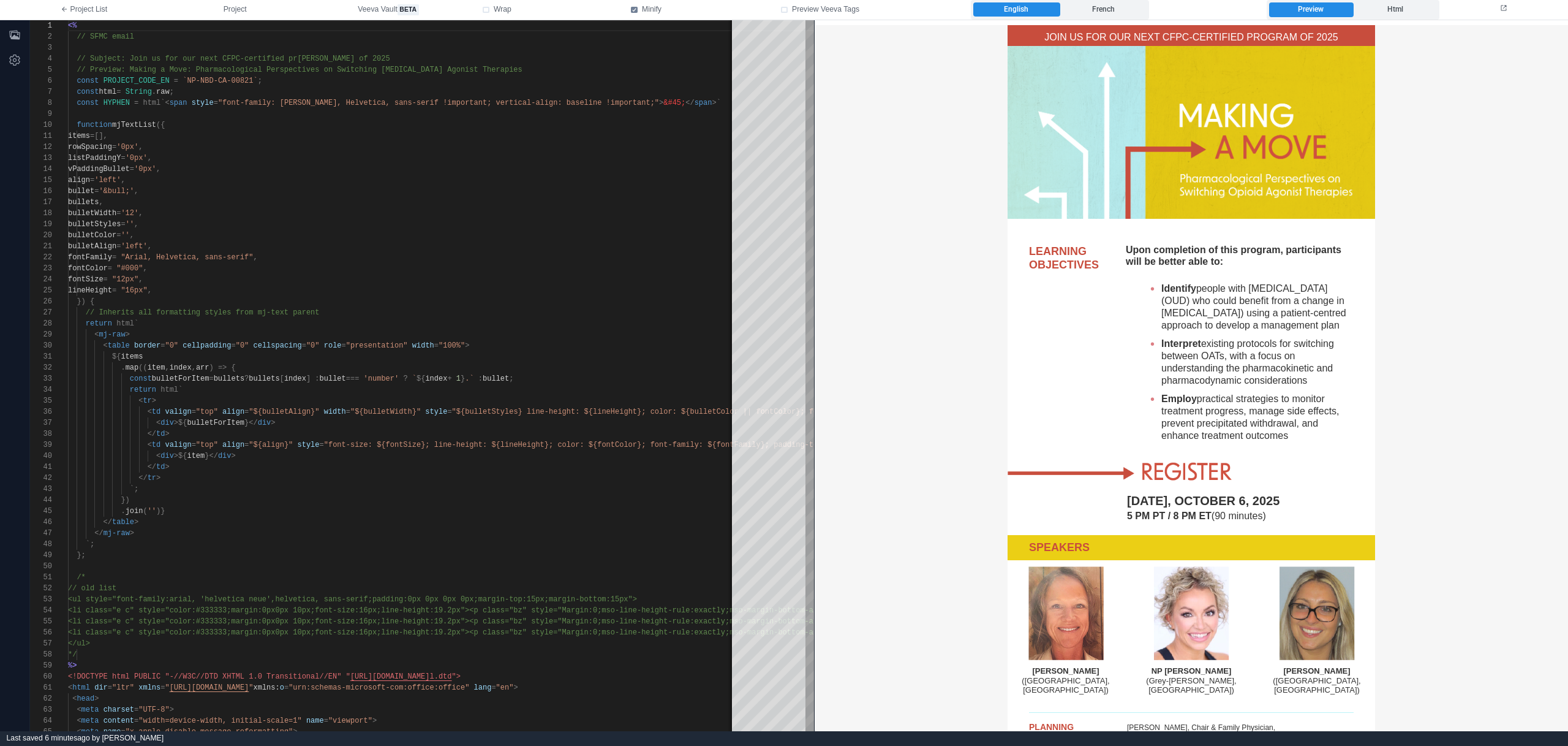
scroll to position [52, 0]
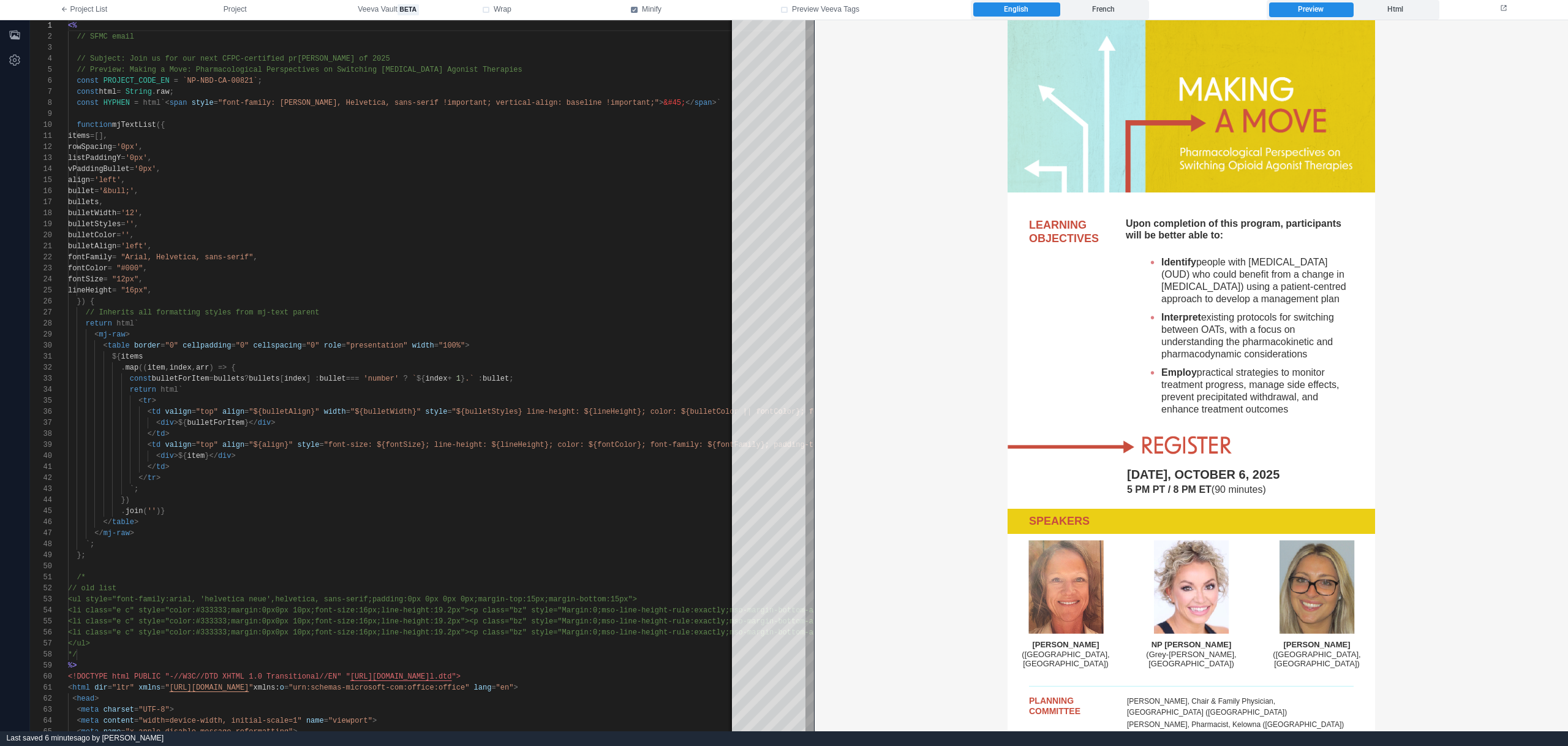
click at [1186, 457] on img at bounding box center [1119, 445] width 224 height 24
